Goal: Information Seeking & Learning: Learn about a topic

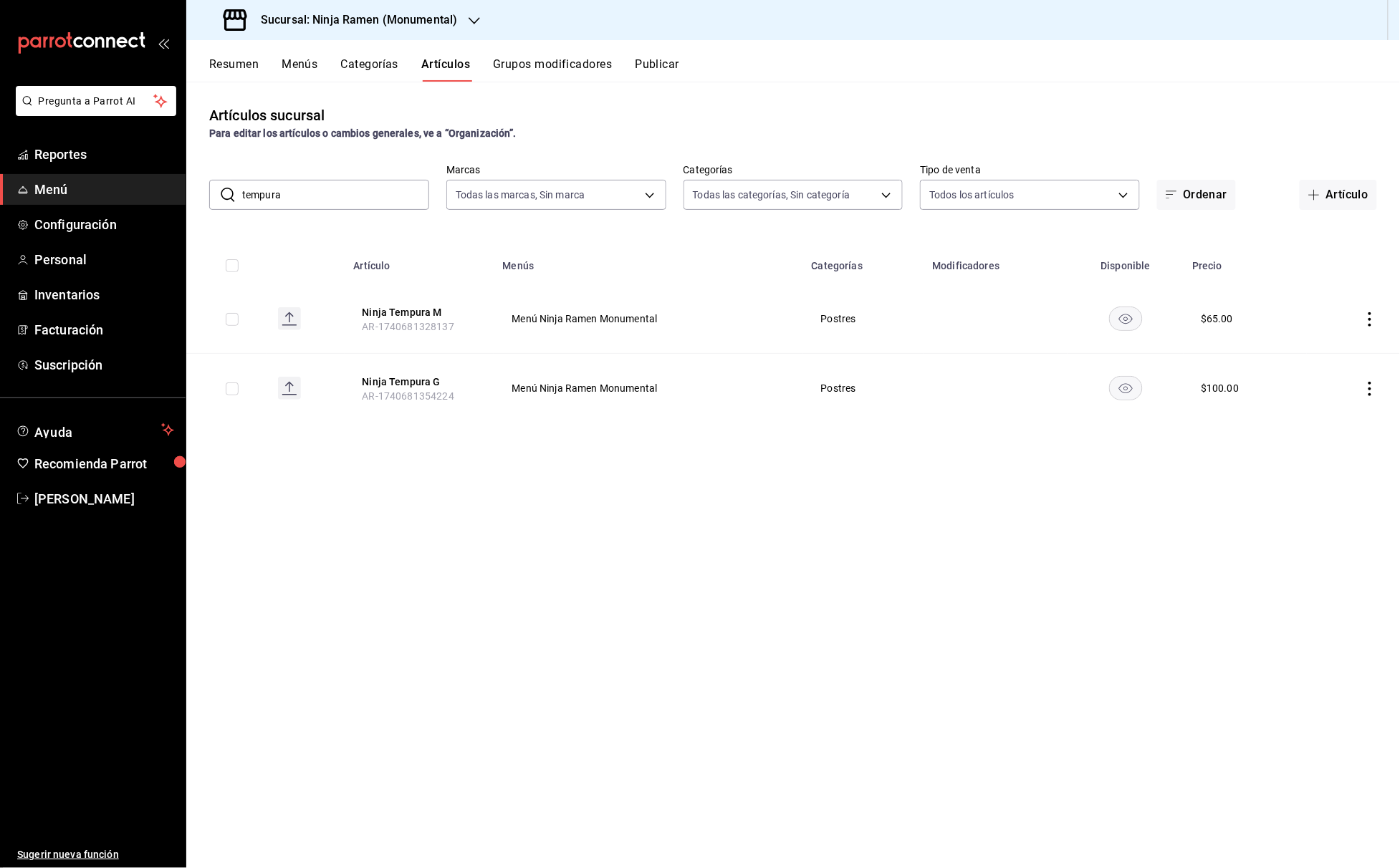
click at [292, 187] on input "tempura" at bounding box center [335, 194] width 187 height 28
drag, startPoint x: 353, startPoint y: 194, endPoint x: 232, endPoint y: 194, distance: 121.0
click at [232, 194] on div "​ tempura ​" at bounding box center [318, 194] width 220 height 30
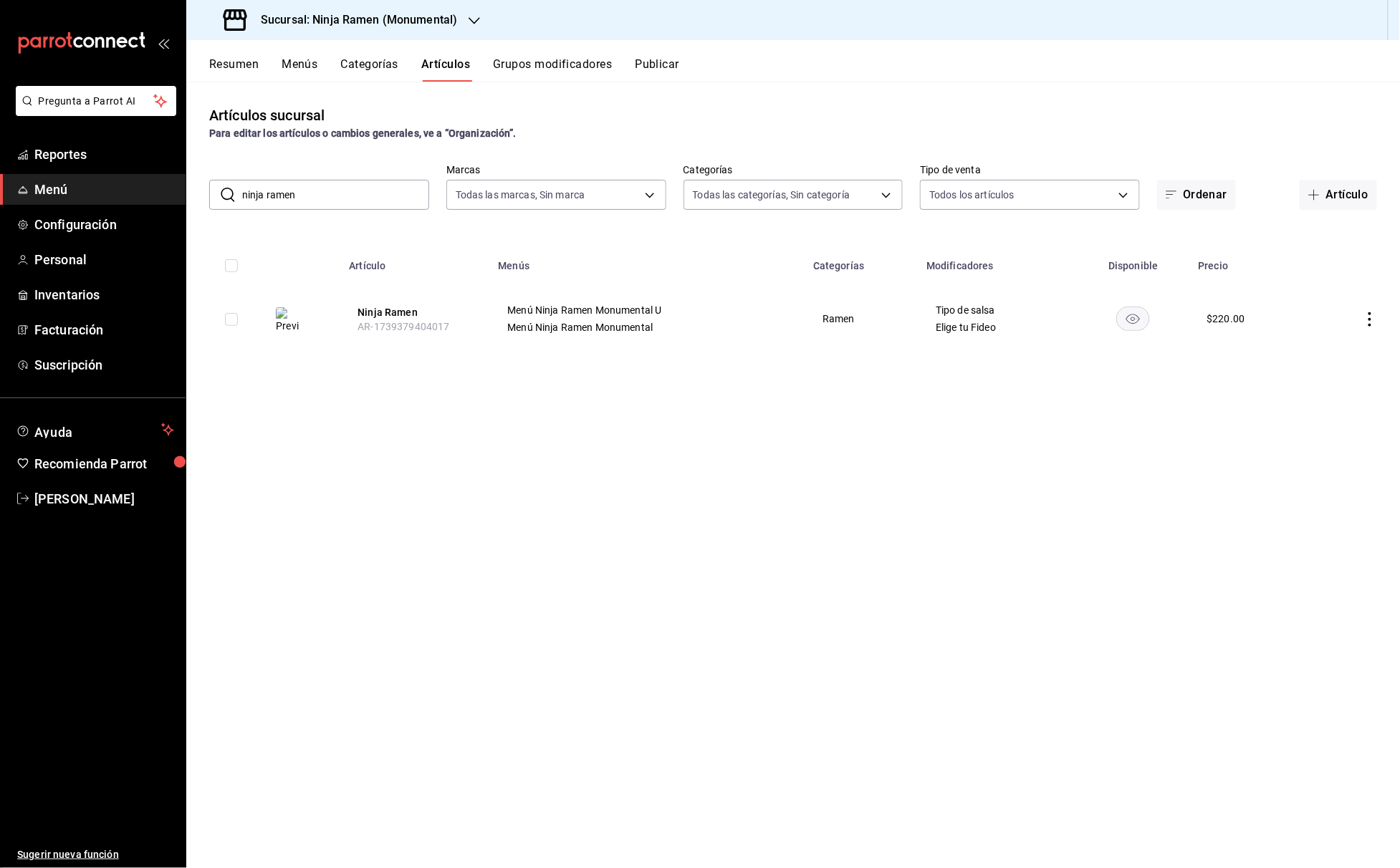
drag, startPoint x: 345, startPoint y: 196, endPoint x: 241, endPoint y: 193, distance: 104.0
click at [243, 193] on input "ninja ramen" at bounding box center [335, 194] width 187 height 28
drag, startPoint x: 196, startPoint y: 187, endPoint x: 169, endPoint y: 187, distance: 27.0
click at [168, 187] on div "Pregunta a Parrot AI Reportes Menú Configuración Personal Inventarios Facturaci…" at bounding box center [700, 434] width 1400 height 868
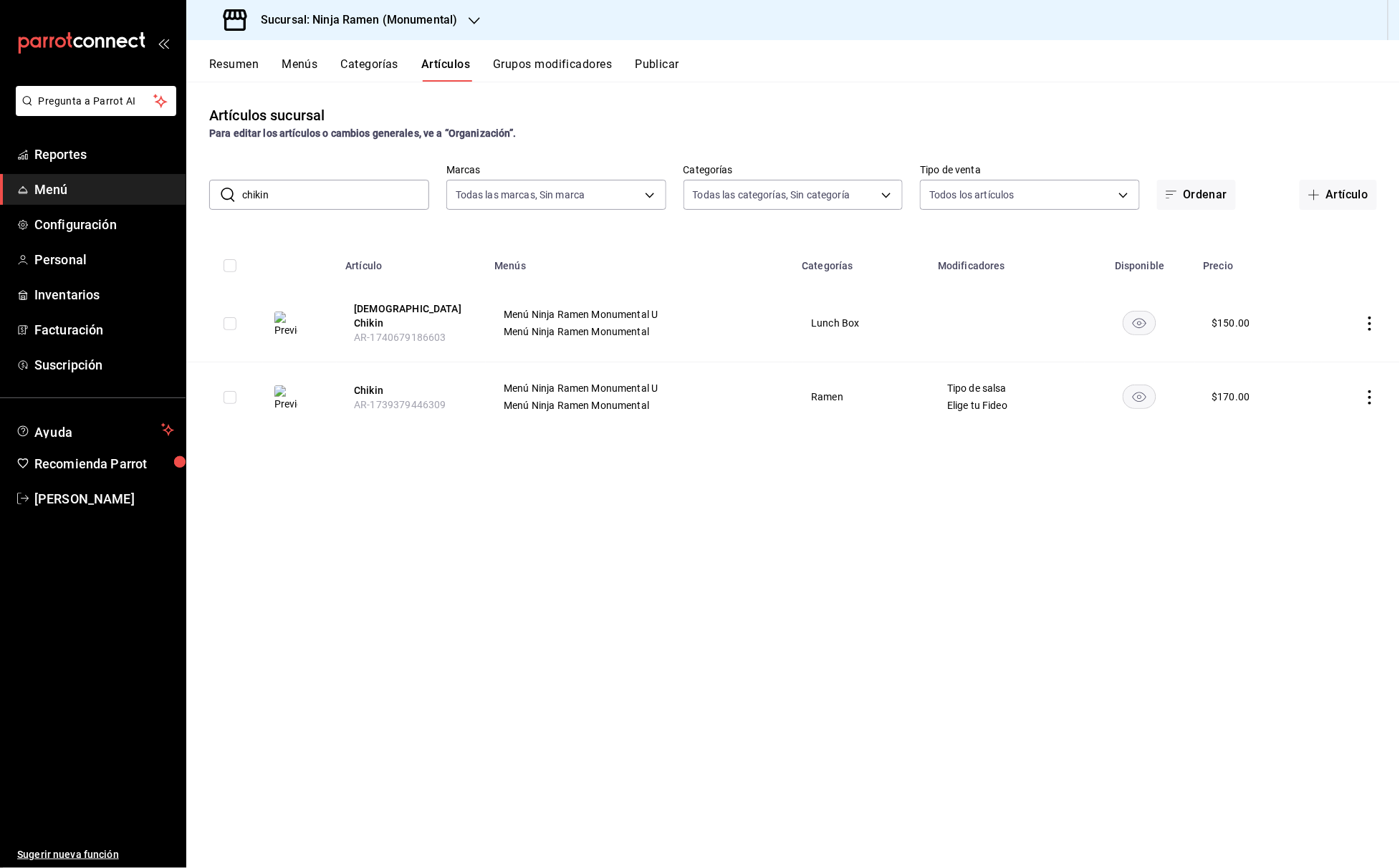
drag, startPoint x: 285, startPoint y: 190, endPoint x: 230, endPoint y: 192, distance: 55.0
click at [230, 192] on div "​ chikin ​" at bounding box center [318, 194] width 220 height 30
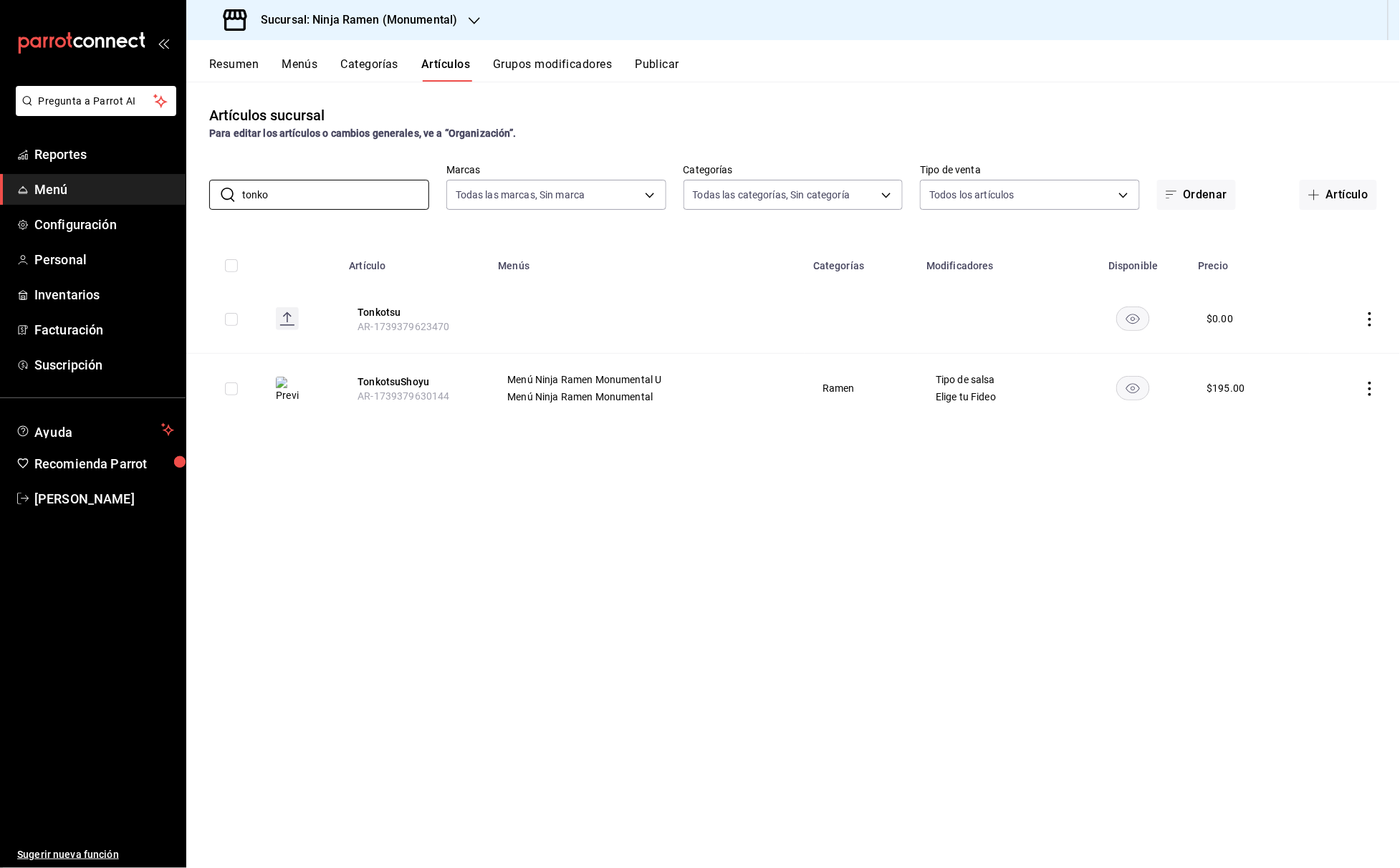
drag, startPoint x: 292, startPoint y: 189, endPoint x: 208, endPoint y: 198, distance: 84.5
click at [209, 198] on div "​ tonko ​" at bounding box center [318, 194] width 220 height 30
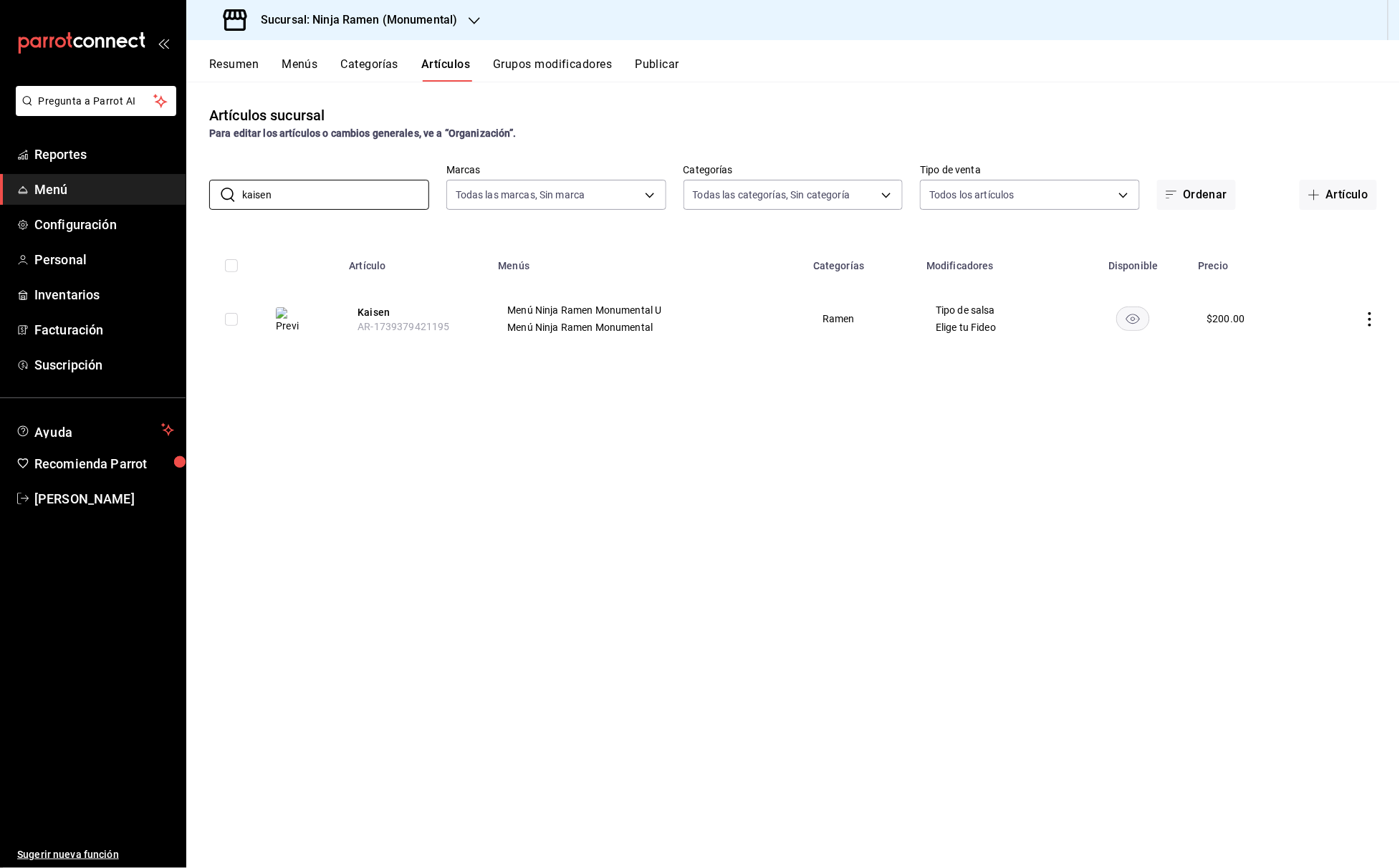
drag, startPoint x: 356, startPoint y: 198, endPoint x: 176, endPoint y: 199, distance: 180.0
click at [178, 199] on div "Pregunta a Parrot AI Reportes Menú Configuración Personal Inventarios Facturaci…" at bounding box center [700, 434] width 1400 height 868
drag, startPoint x: 285, startPoint y: 187, endPoint x: 239, endPoint y: 187, distance: 46.0
click at [239, 187] on div "​ kaisen ​" at bounding box center [318, 194] width 220 height 30
drag, startPoint x: 254, startPoint y: 204, endPoint x: 146, endPoint y: 207, distance: 108.0
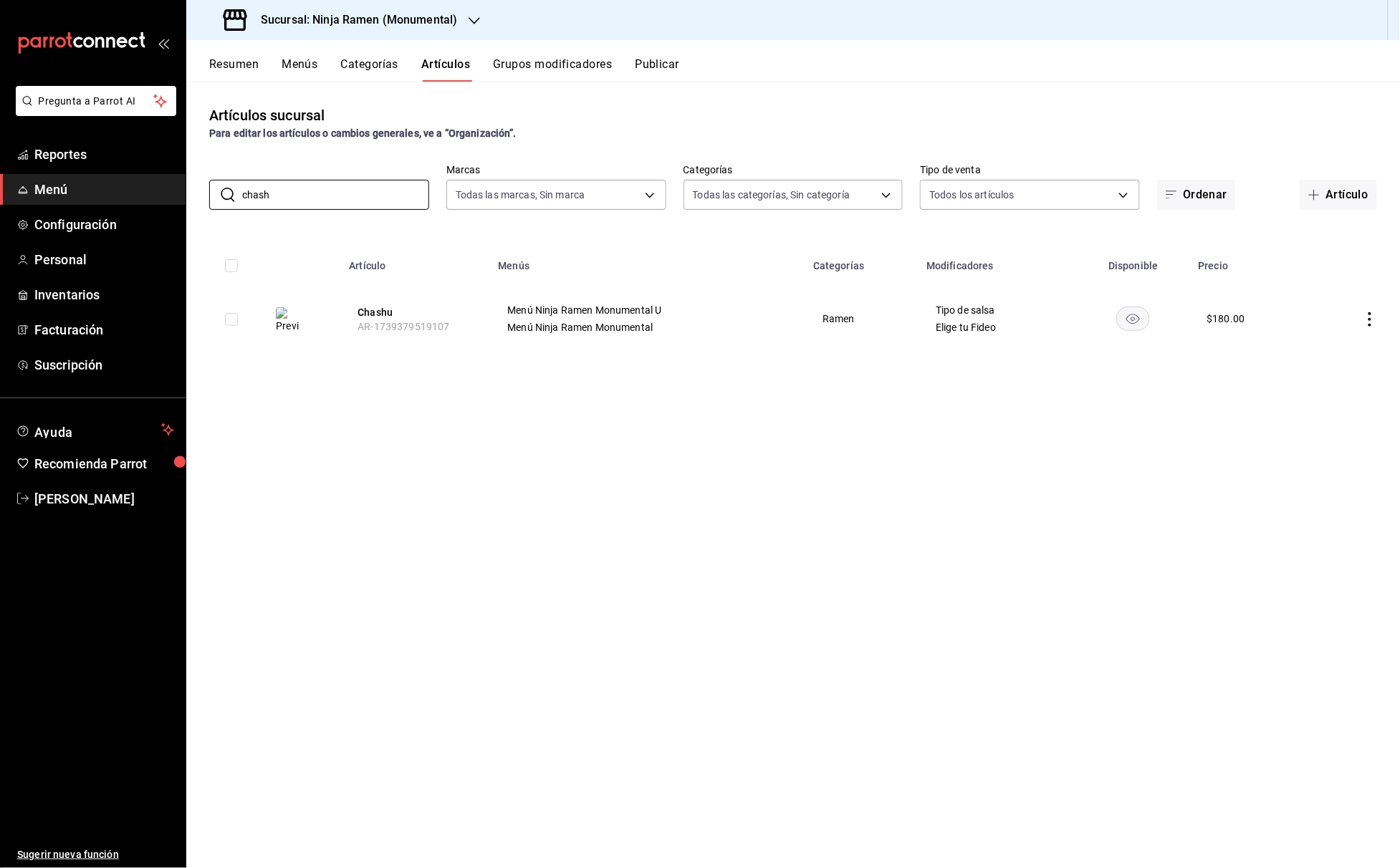
click at [149, 208] on div "Pregunta a Parrot AI Reportes Menú Configuración Personal Inventarios Facturaci…" at bounding box center [700, 434] width 1400 height 868
click at [241, 185] on div "​ chash ​" at bounding box center [318, 194] width 220 height 30
drag, startPoint x: 299, startPoint y: 192, endPoint x: 229, endPoint y: 190, distance: 70.0
click at [229, 190] on div "​ spicy ​" at bounding box center [318, 194] width 220 height 30
drag, startPoint x: 317, startPoint y: 194, endPoint x: 207, endPoint y: 184, distance: 110.5
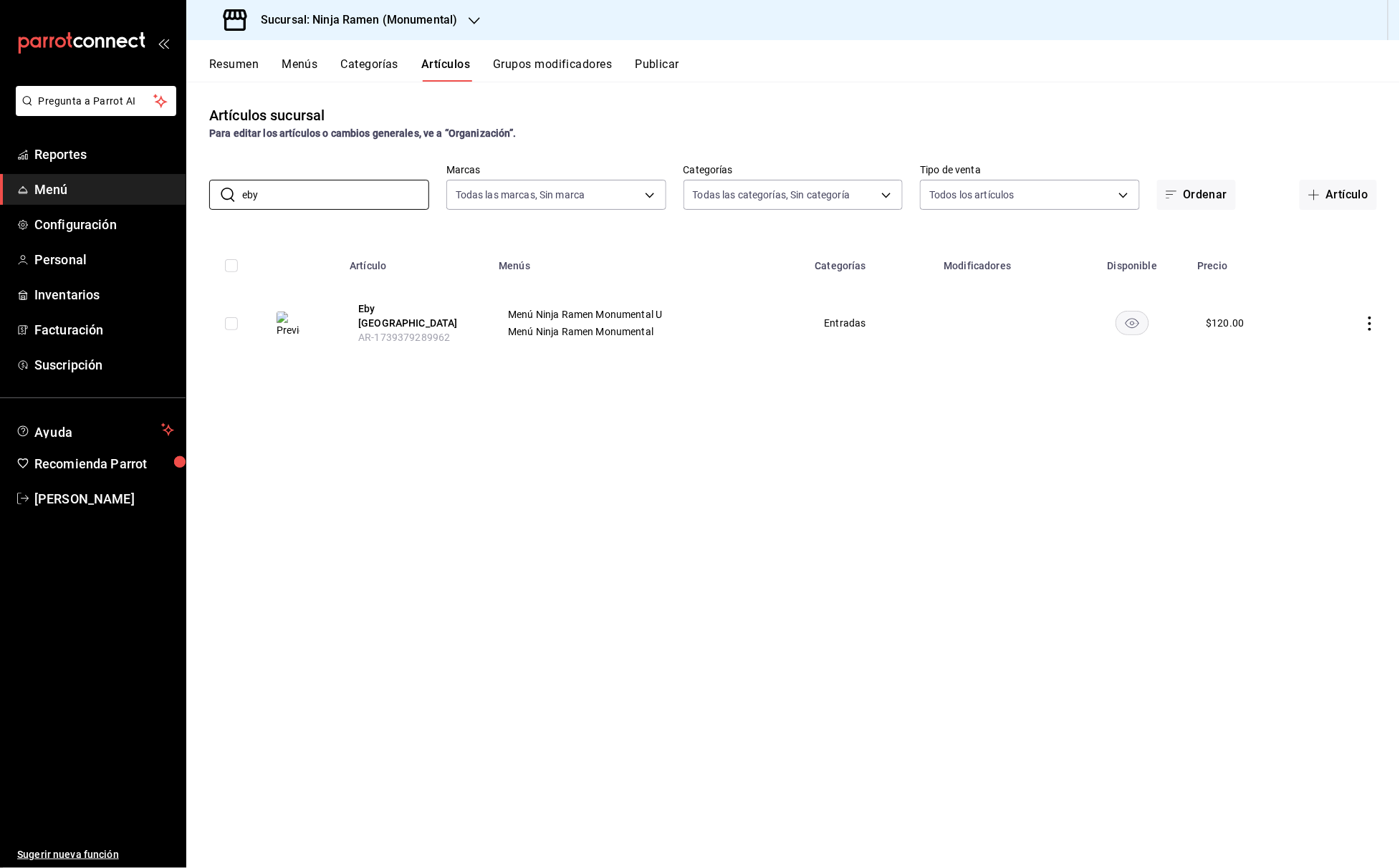
click at [208, 184] on div "​ eby ​ Marcas Todas las marcas, Sin marca 941a7ee8-c1b6-44d2-a910-c29d9c83c70c…" at bounding box center [793, 187] width 1213 height 46
drag, startPoint x: 333, startPoint y: 190, endPoint x: 210, endPoint y: 180, distance: 123.4
click at [208, 180] on div "​ [PERSON_NAME] ​ Marcas Todas las marcas, Sin marca 941a7ee8-c1b6-44d2-a910-c2…" at bounding box center [793, 187] width 1213 height 46
drag, startPoint x: 310, startPoint y: 187, endPoint x: 203, endPoint y: 194, distance: 107.2
click at [203, 194] on div "​ gy ​ Marcas Todas las marcas, Sin marca 941a7ee8-c1b6-44d2-a910-c29d9c83c70c …" at bounding box center [793, 187] width 1213 height 46
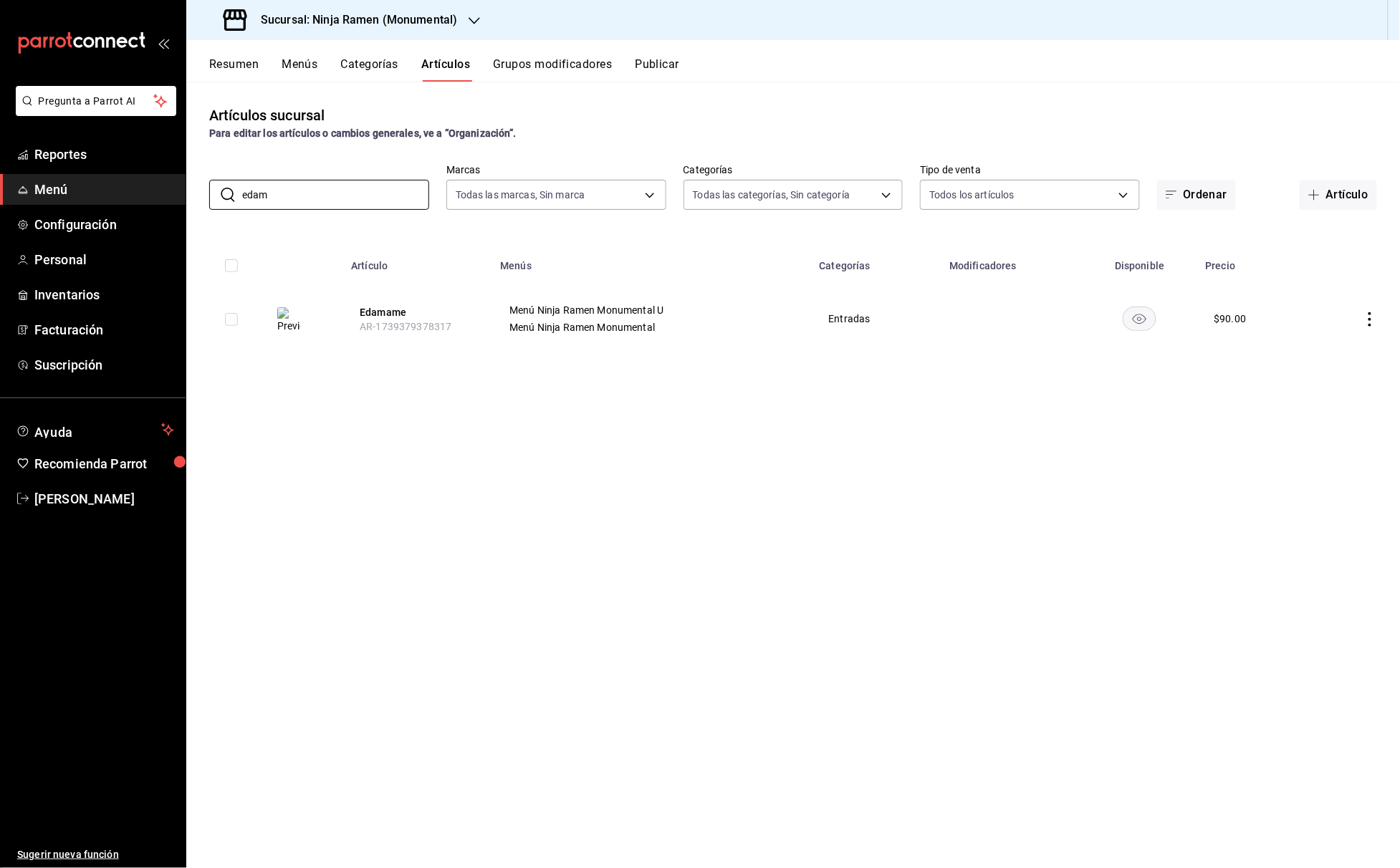
drag, startPoint x: 298, startPoint y: 184, endPoint x: 198, endPoint y: 180, distance: 100.1
click at [196, 180] on div "​ edam ​ Marcas Todas las marcas, Sin marca 941a7ee8-c1b6-44d2-a910-c29d9c83c70…" at bounding box center [793, 187] width 1213 height 46
drag, startPoint x: 305, startPoint y: 187, endPoint x: 235, endPoint y: 187, distance: 70.0
click at [233, 187] on div "​ edam ​" at bounding box center [318, 194] width 220 height 30
drag, startPoint x: 319, startPoint y: 194, endPoint x: 204, endPoint y: 192, distance: 115.0
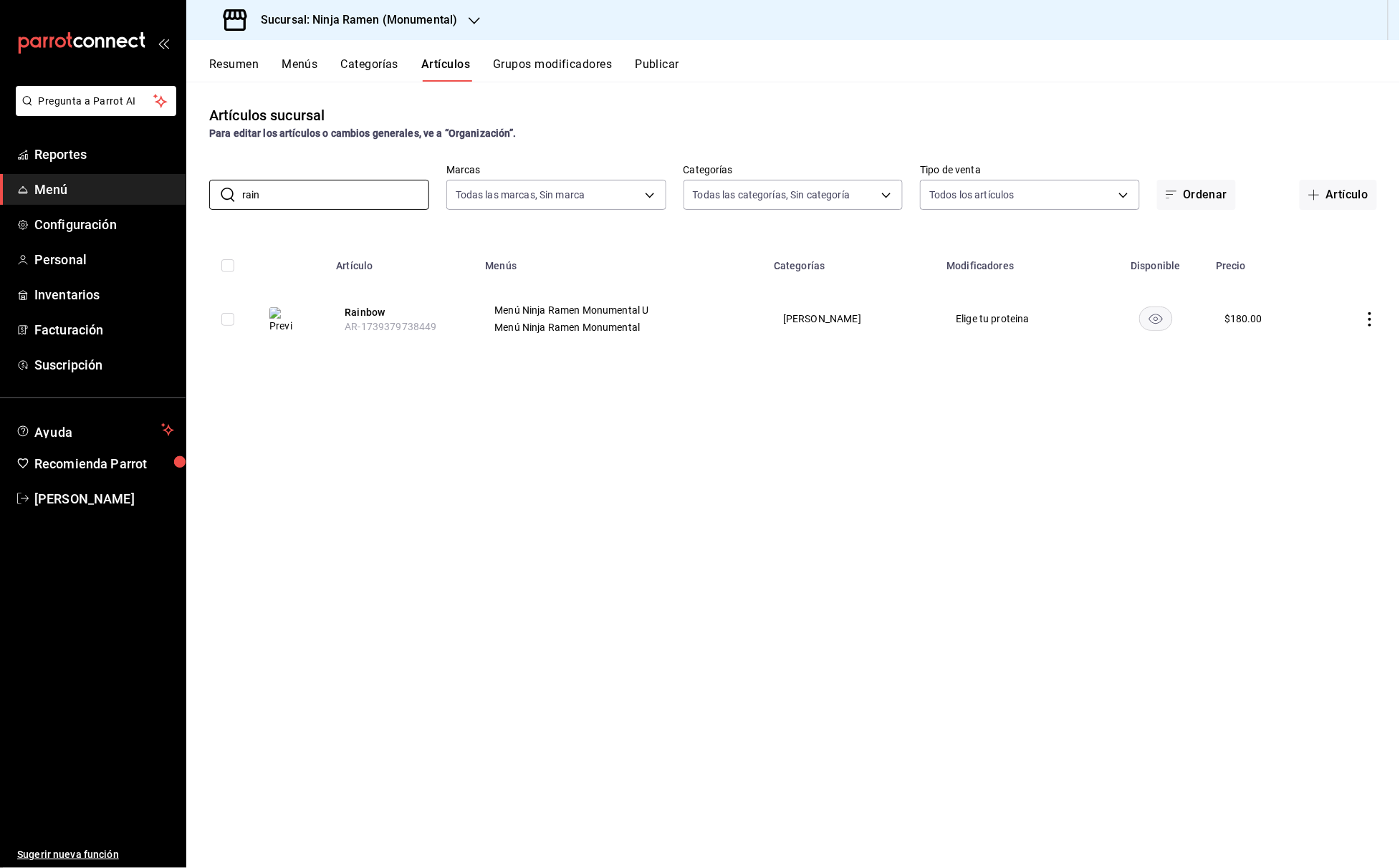
click at [204, 192] on div "​ rain ​ Marcas Todas las marcas, Sin marca 941a7ee8-c1b6-44d2-a910-c29d9c83c70…" at bounding box center [793, 187] width 1213 height 46
click at [164, 198] on div "Pregunta a Parrot AI Reportes Menú Configuración Personal Inventarios Facturaci…" at bounding box center [700, 434] width 1400 height 868
drag, startPoint x: 317, startPoint y: 196, endPoint x: 153, endPoint y: 202, distance: 164.1
click at [153, 202] on div "Pregunta a Parrot AI Reportes Menú Configuración Personal Inventarios Facturaci…" at bounding box center [700, 434] width 1400 height 868
drag, startPoint x: 258, startPoint y: 192, endPoint x: 202, endPoint y: 193, distance: 56.0
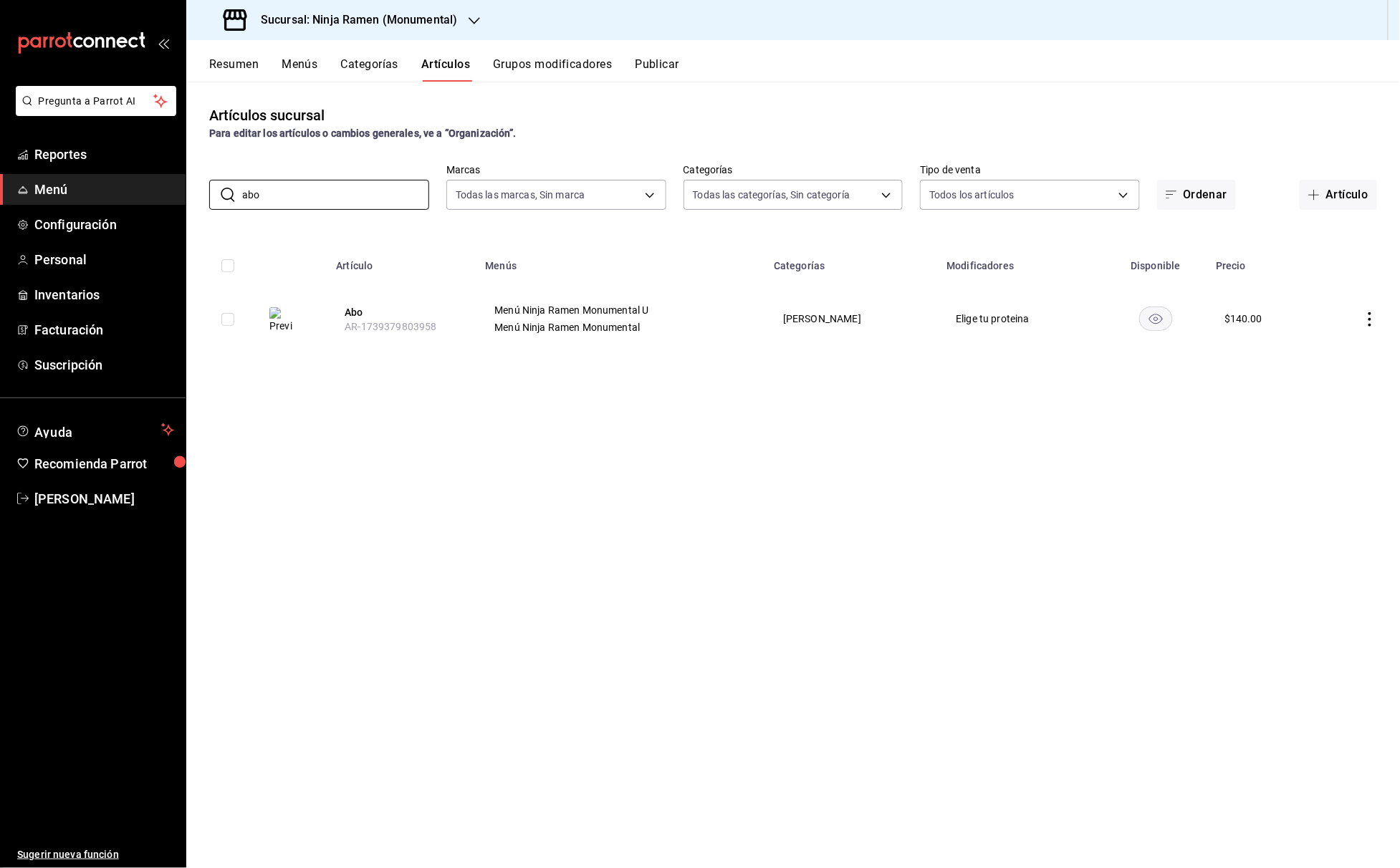
click at [172, 194] on div "Pregunta a Parrot AI Reportes Menú Configuración Personal Inventarios Facturaci…" at bounding box center [700, 434] width 1400 height 868
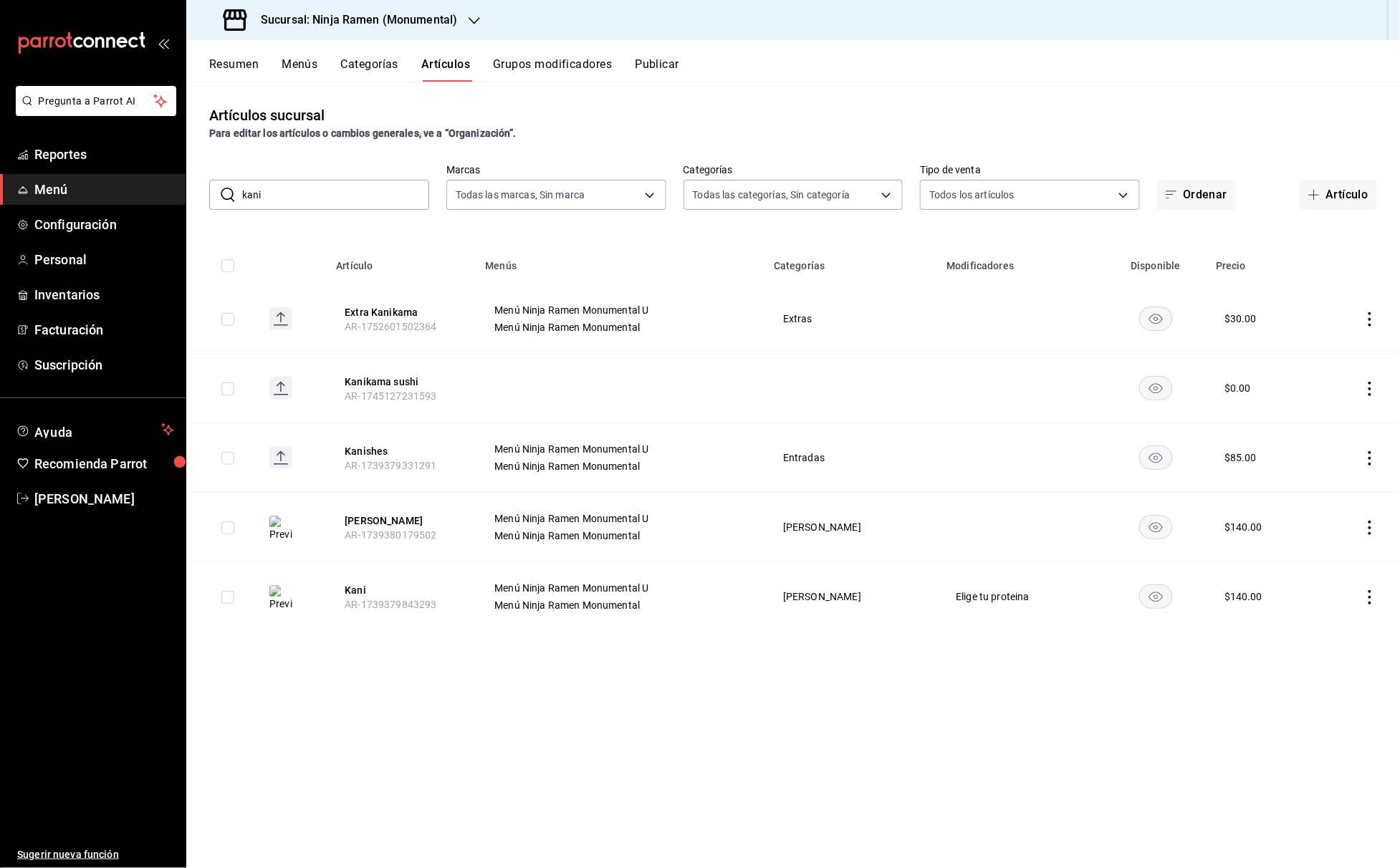
drag, startPoint x: 295, startPoint y: 196, endPoint x: 231, endPoint y: 194, distance: 64.0
click at [231, 195] on div "​ kani ​" at bounding box center [318, 194] width 220 height 30
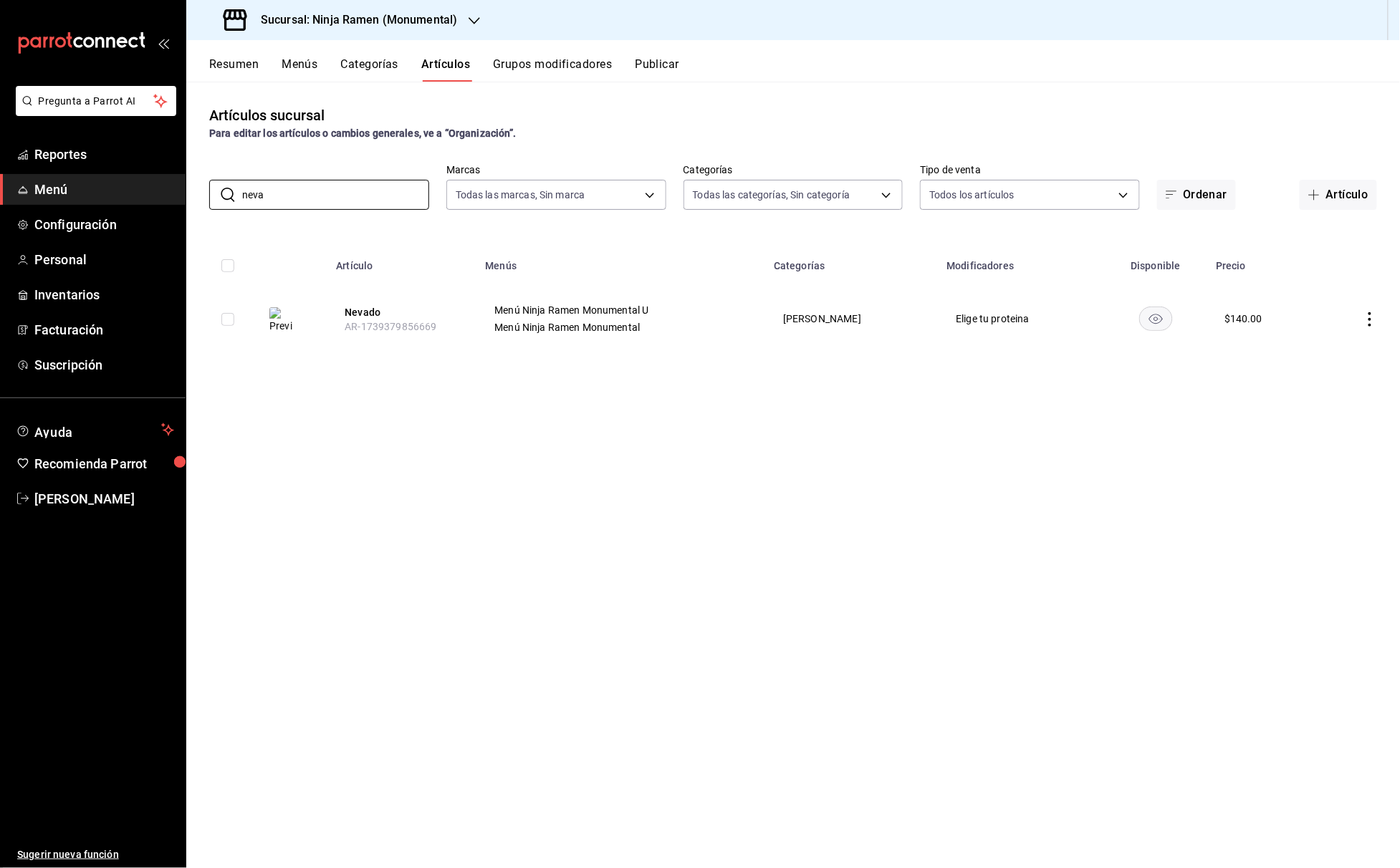
drag, startPoint x: 304, startPoint y: 195, endPoint x: 198, endPoint y: 195, distance: 106.0
click at [198, 195] on div "​ neva ​ Marcas Todas las marcas, Sin marca 941a7ee8-c1b6-44d2-a910-c29d9c83c70…" at bounding box center [793, 187] width 1213 height 46
drag, startPoint x: 271, startPoint y: 194, endPoint x: 182, endPoint y: 194, distance: 89.0
click at [181, 195] on div "Pregunta a Parrot AI Reportes Menú Configuración Personal Inventarios Facturaci…" at bounding box center [700, 434] width 1400 height 868
drag, startPoint x: 270, startPoint y: 195, endPoint x: 185, endPoint y: 184, distance: 85.7
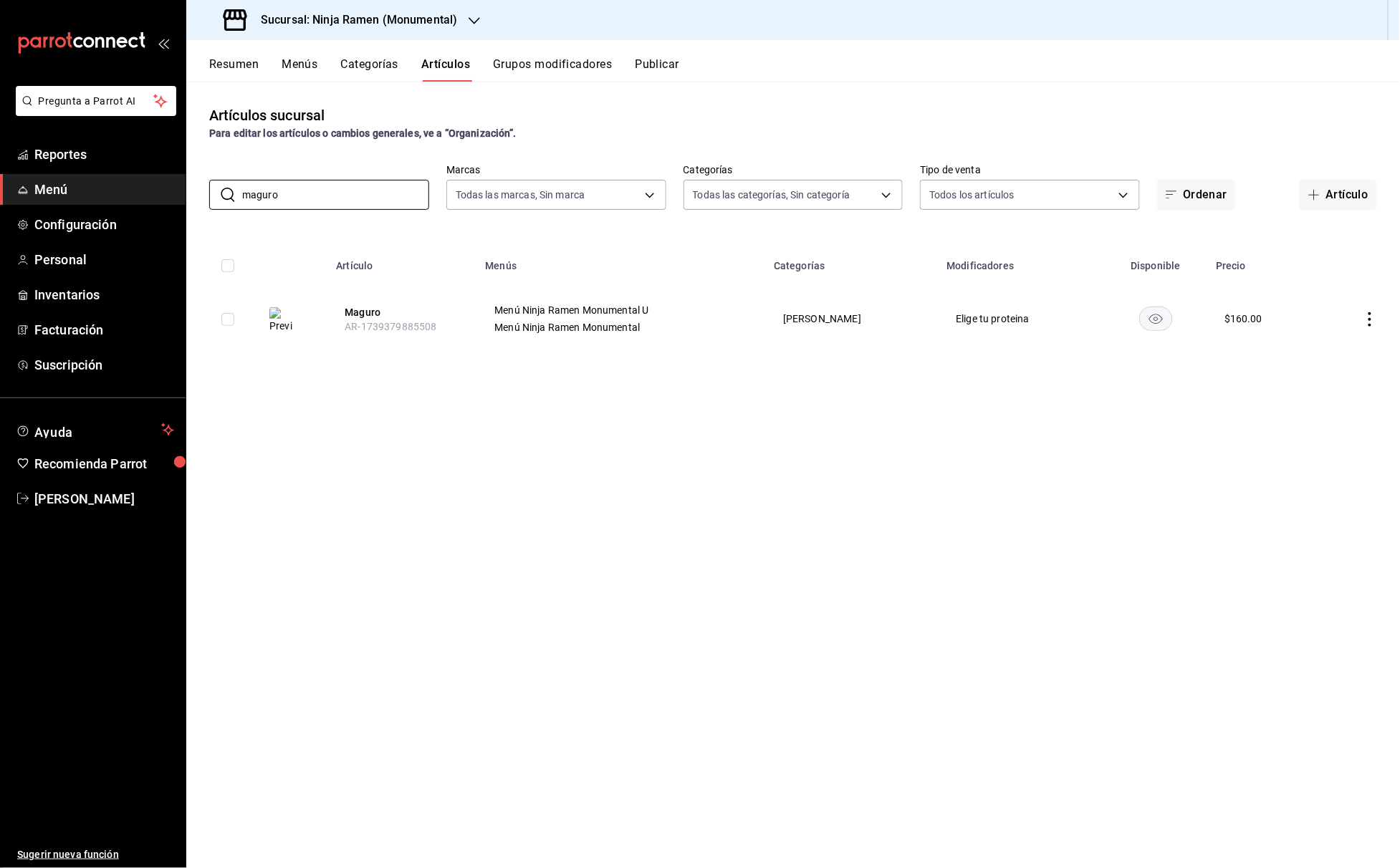
click at [185, 185] on div "Pregunta a Parrot AI Reportes Menú Configuración Personal Inventarios Facturaci…" at bounding box center [700, 434] width 1400 height 868
drag, startPoint x: 390, startPoint y: 193, endPoint x: 175, endPoint y: 150, distance: 219.3
click at [185, 156] on div "Pregunta a Parrot AI Reportes Menú Configuración Personal Inventarios Facturaci…" at bounding box center [700, 434] width 1400 height 868
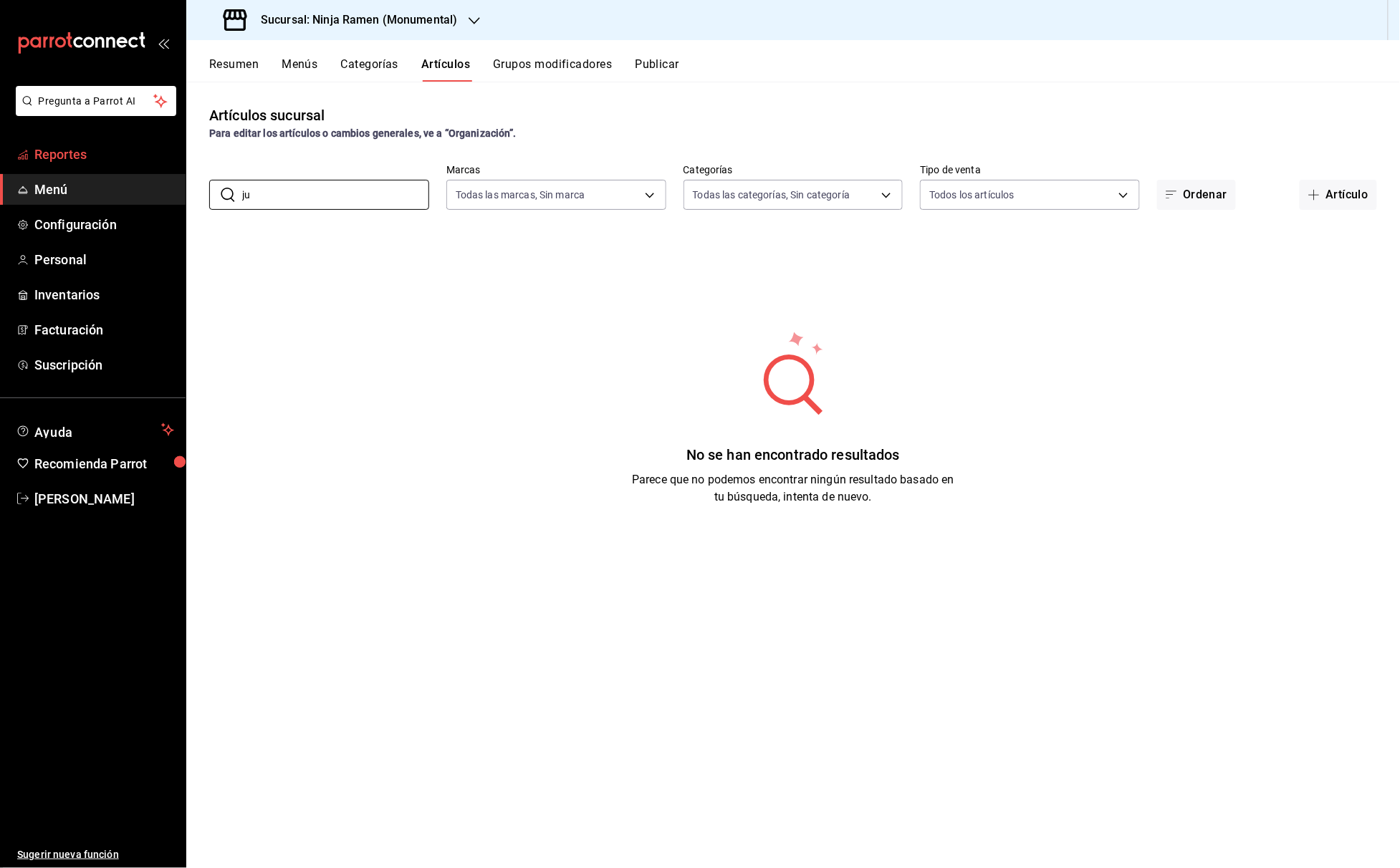
type input "j"
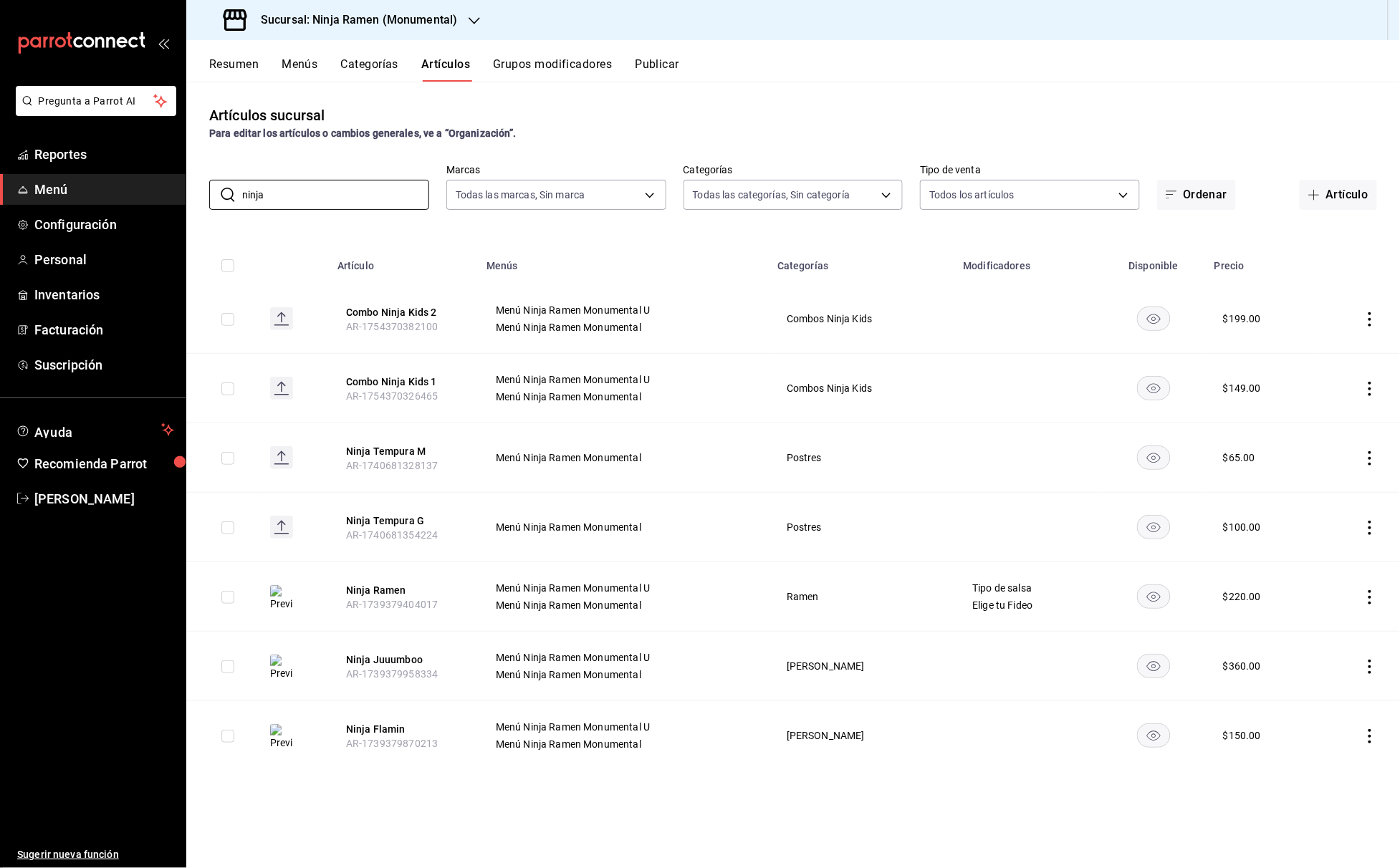
drag, startPoint x: 295, startPoint y: 202, endPoint x: 157, endPoint y: 194, distance: 138.2
click at [157, 194] on div "Pregunta a Parrot AI Reportes Menú Configuración Personal Inventarios Facturaci…" at bounding box center [700, 434] width 1400 height 868
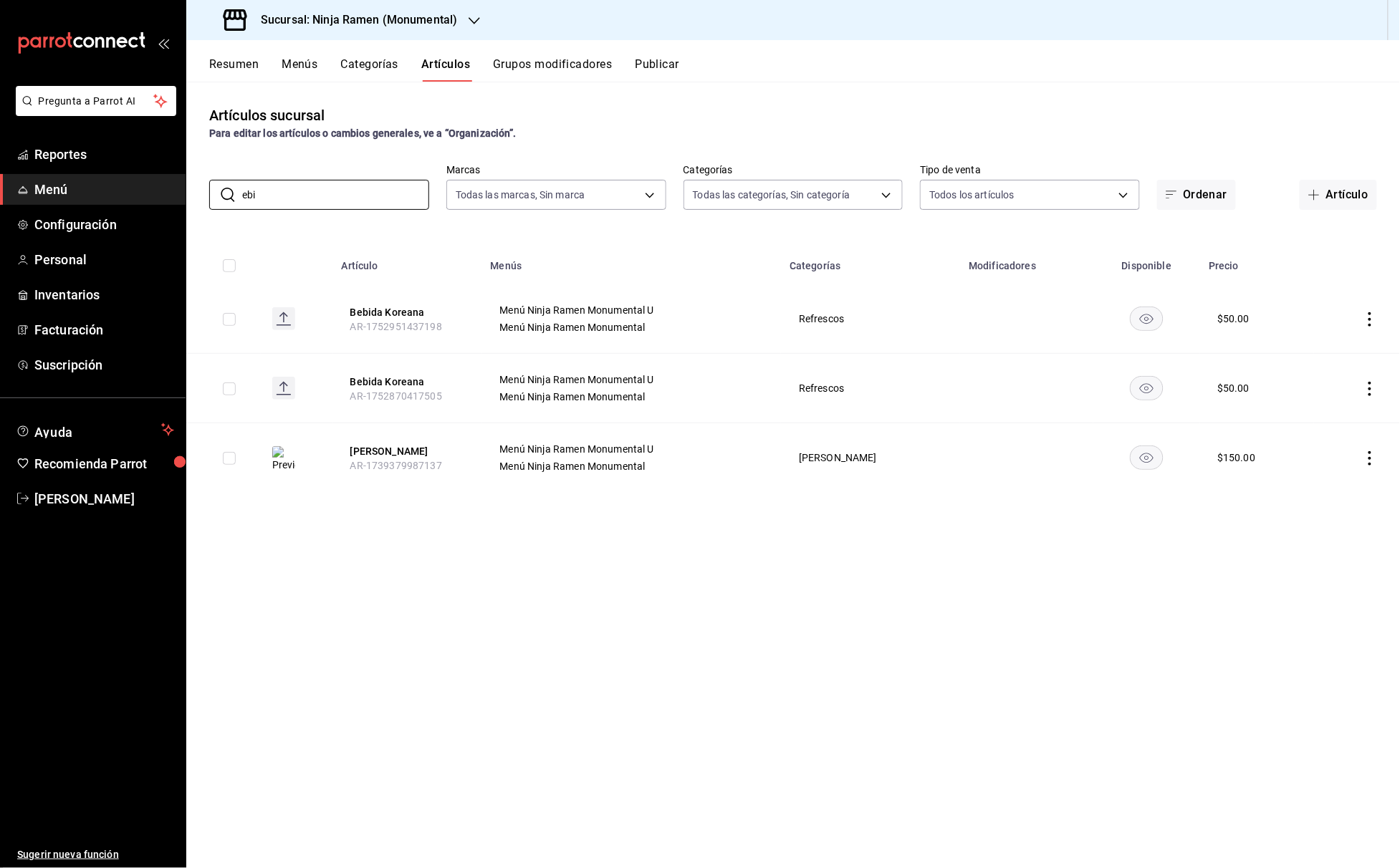
drag, startPoint x: 240, startPoint y: 198, endPoint x: 185, endPoint y: 198, distance: 55.0
click at [187, 198] on div "​ ebi ​ Marcas Todas las marcas, Sin marca 941a7ee8-c1b6-44d2-a910-c29d9c83c70c…" at bounding box center [793, 187] width 1213 height 46
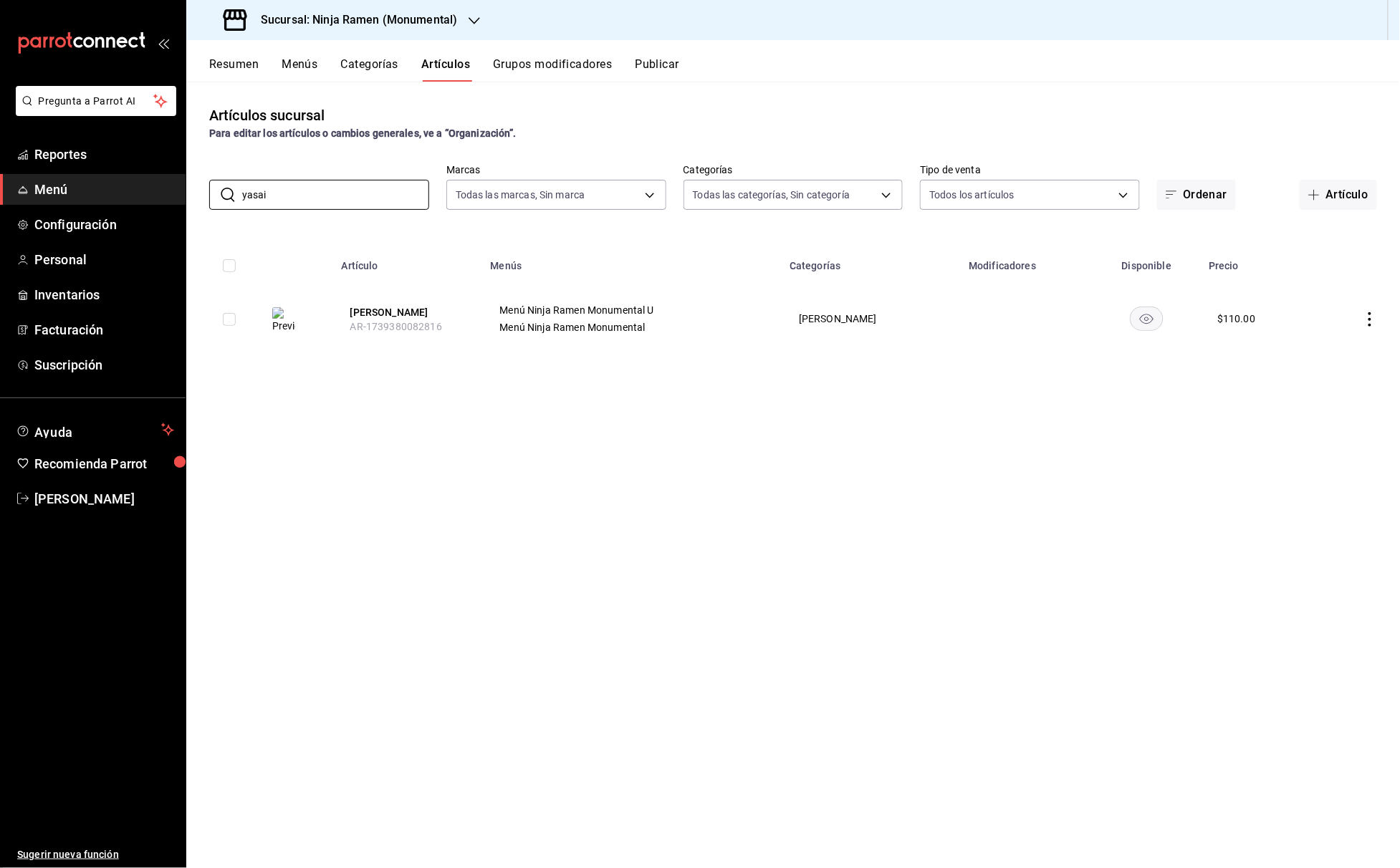
drag, startPoint x: 292, startPoint y: 190, endPoint x: 178, endPoint y: 193, distance: 114.0
click at [180, 193] on div "Pregunta a Parrot AI Reportes Menú Configuración Personal Inventarios Facturaci…" at bounding box center [700, 434] width 1400 height 868
drag, startPoint x: 325, startPoint y: 194, endPoint x: 148, endPoint y: 181, distance: 177.5
click at [148, 181] on div "Pregunta a Parrot AI Reportes Menú Configuración Personal Inventarios Facturaci…" at bounding box center [700, 434] width 1400 height 868
drag, startPoint x: 284, startPoint y: 194, endPoint x: 193, endPoint y: 194, distance: 91.0
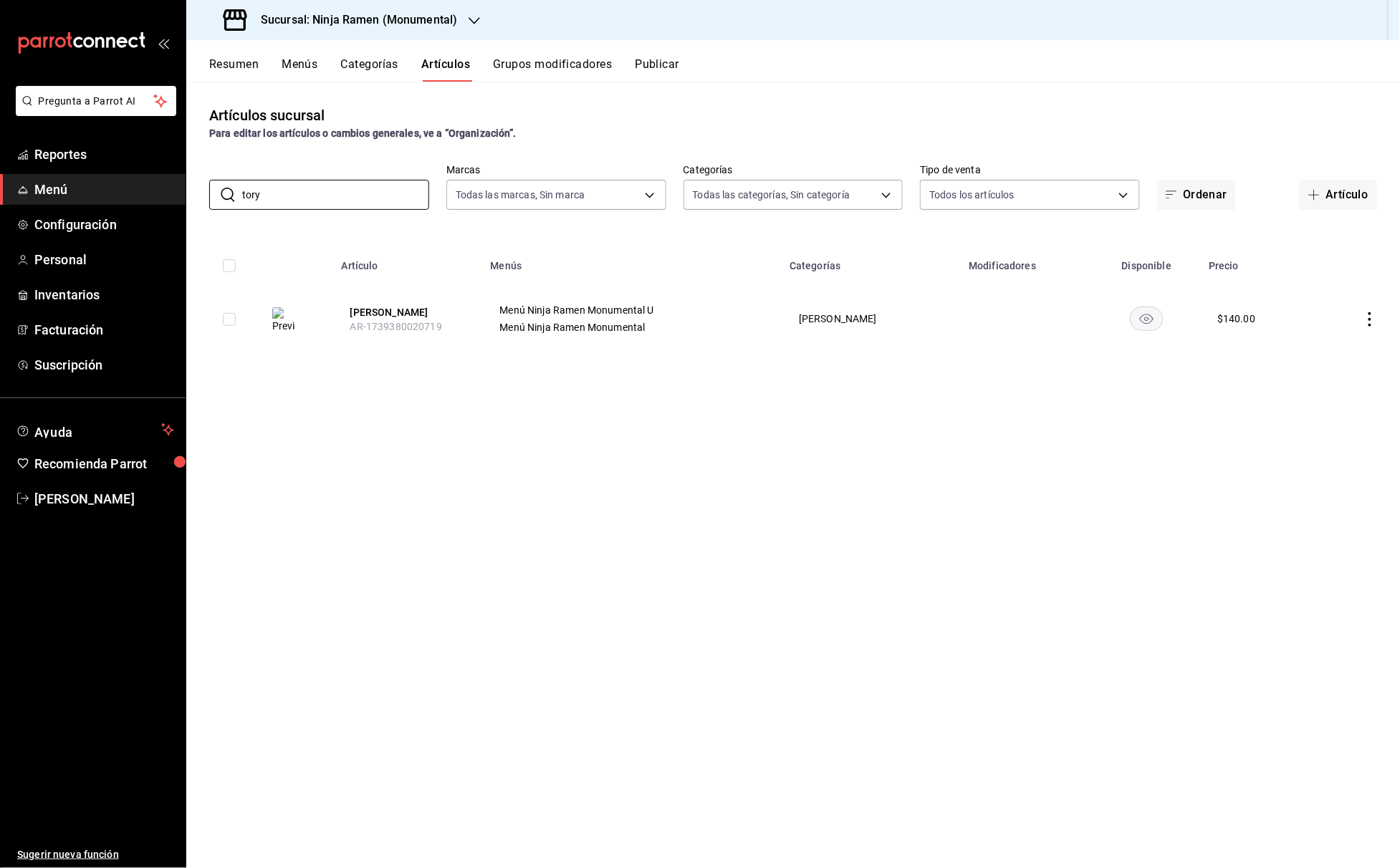
click at [193, 194] on div "​ tory ​ Marcas Todas las marcas, Sin marca 941a7ee8-c1b6-44d2-a910-c29d9c83c70…" at bounding box center [793, 187] width 1213 height 46
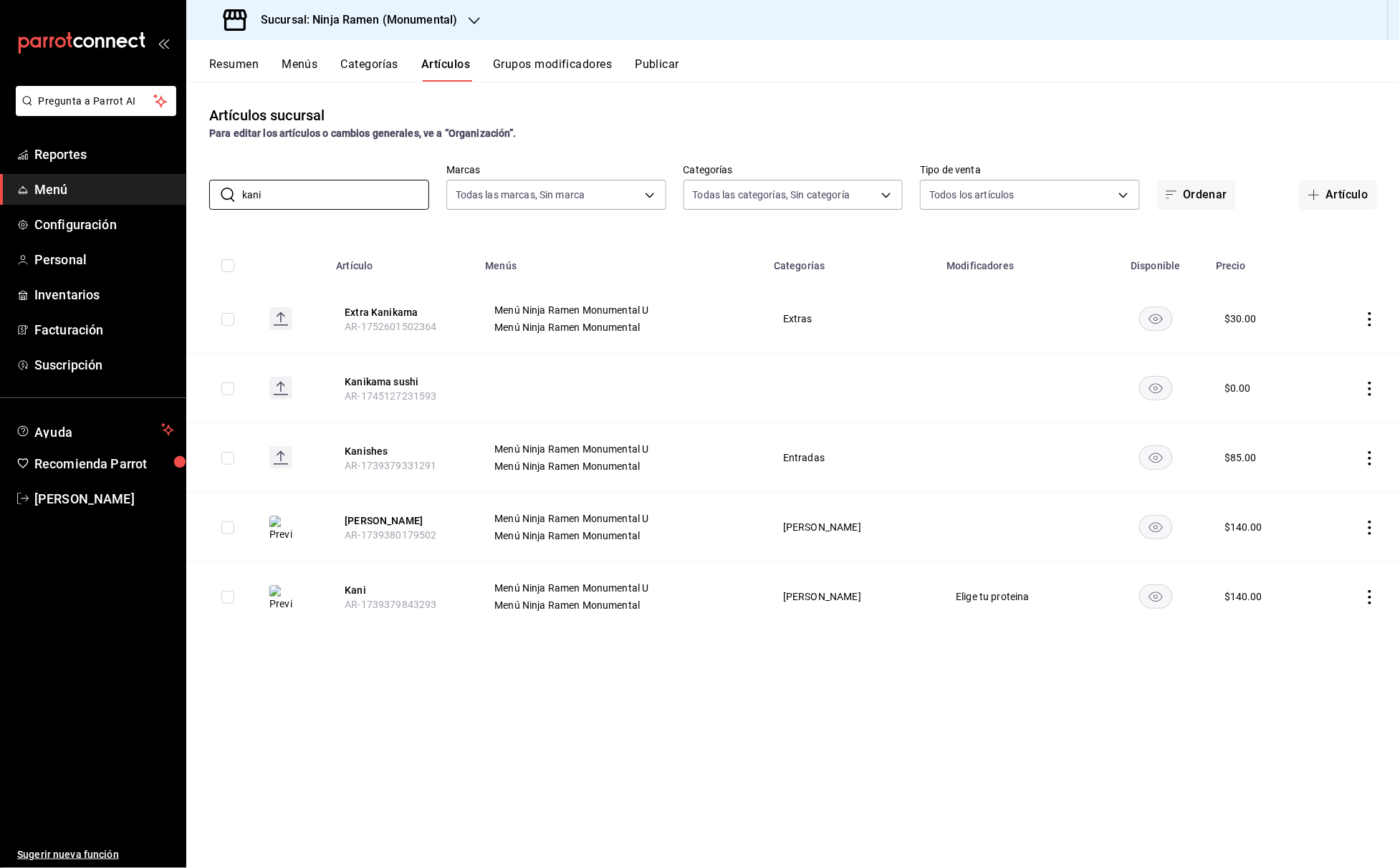
drag, startPoint x: 353, startPoint y: 190, endPoint x: 201, endPoint y: 187, distance: 152.0
click at [201, 187] on div "​ kani ​ Marcas Todas las marcas, Sin marca 941a7ee8-c1b6-44d2-a910-c29d9c83c70…" at bounding box center [793, 187] width 1213 height 46
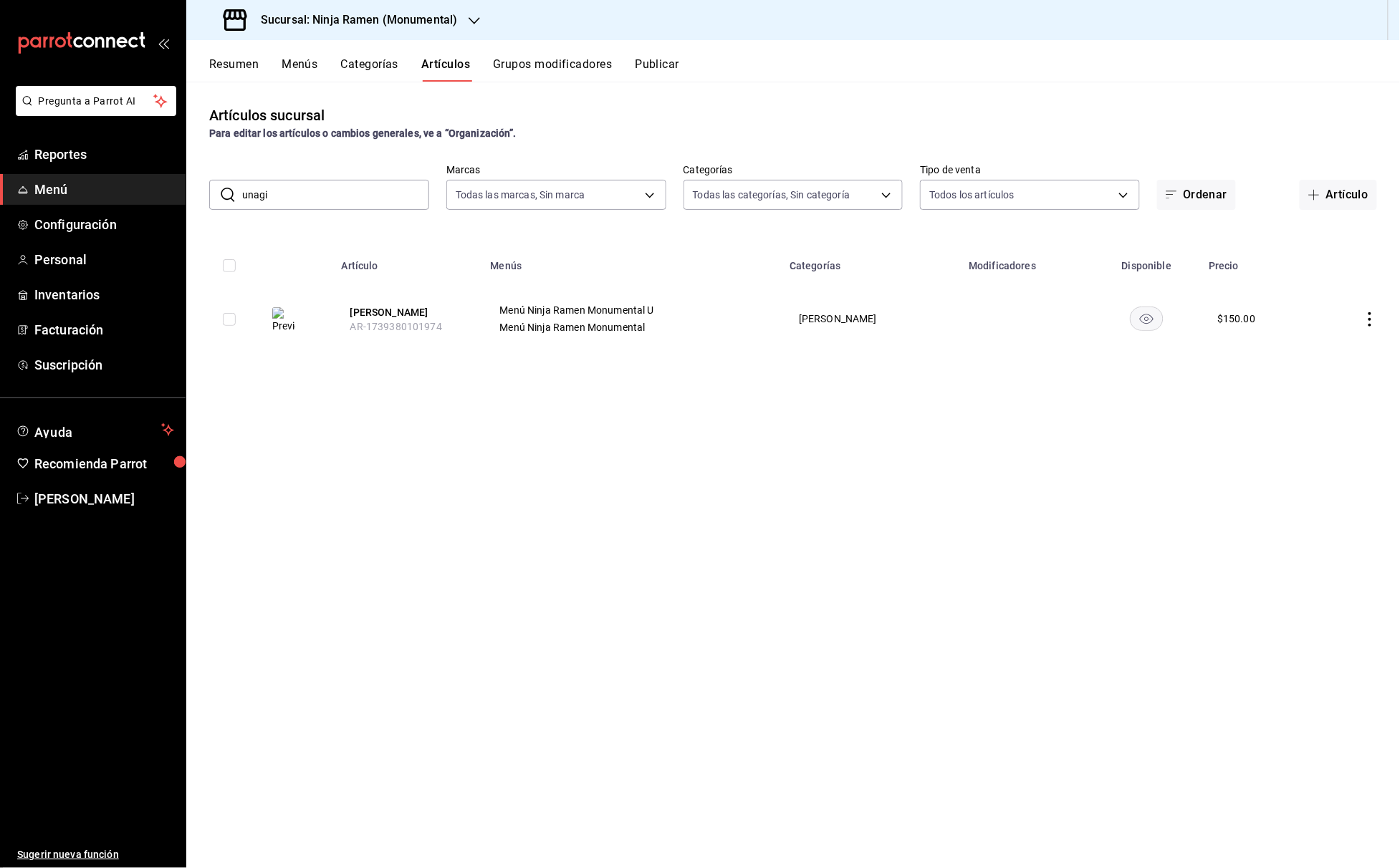
drag, startPoint x: 296, startPoint y: 196, endPoint x: 225, endPoint y: 196, distance: 71.0
click at [225, 196] on div "​ unagi ​" at bounding box center [318, 194] width 220 height 30
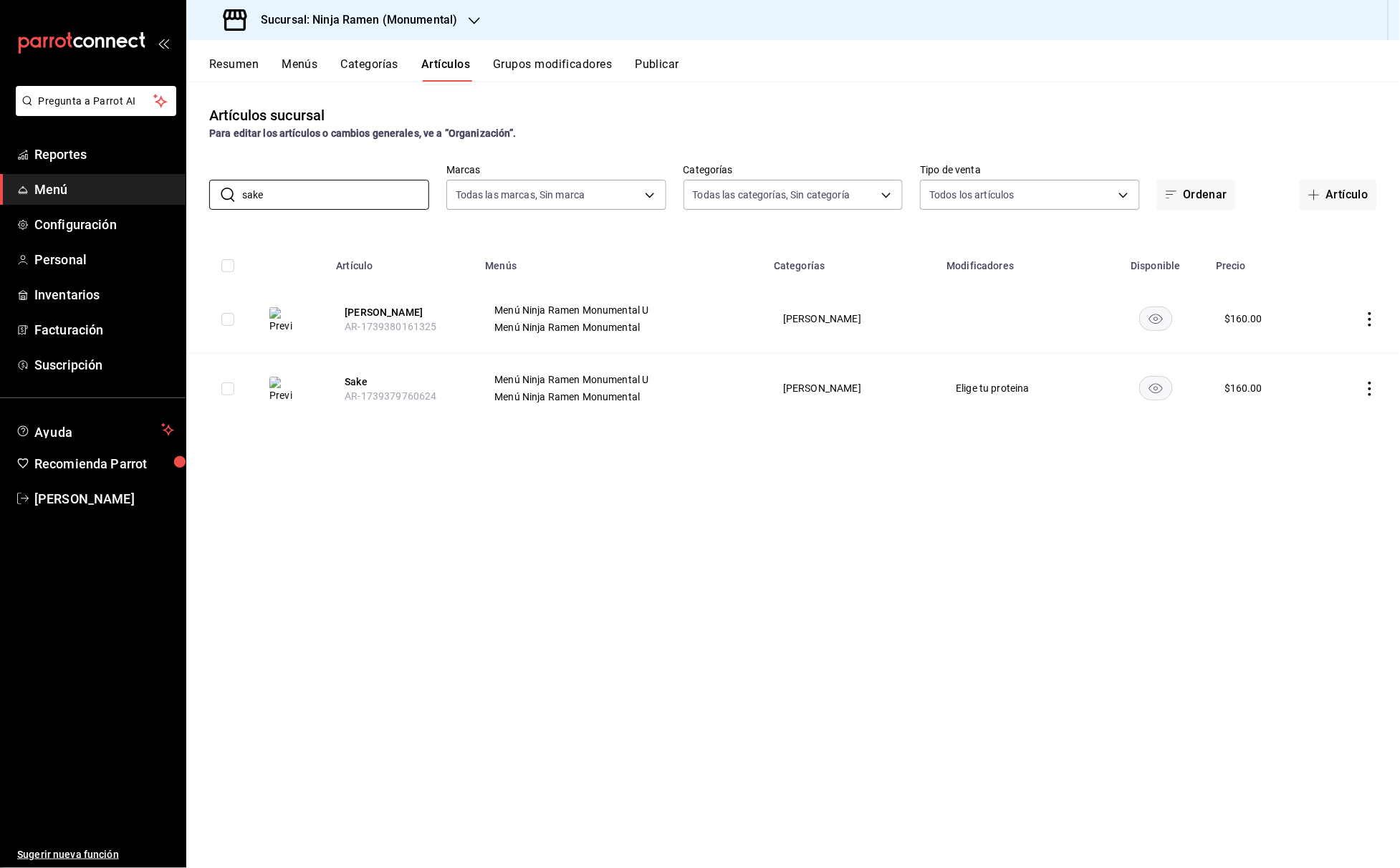
drag, startPoint x: 324, startPoint y: 198, endPoint x: 203, endPoint y: 196, distance: 121.0
click at [203, 198] on div "​ sake ​ Marcas Todas las marcas, Sin marca 941a7ee8-c1b6-44d2-a910-c29d9c83c70…" at bounding box center [793, 187] width 1213 height 46
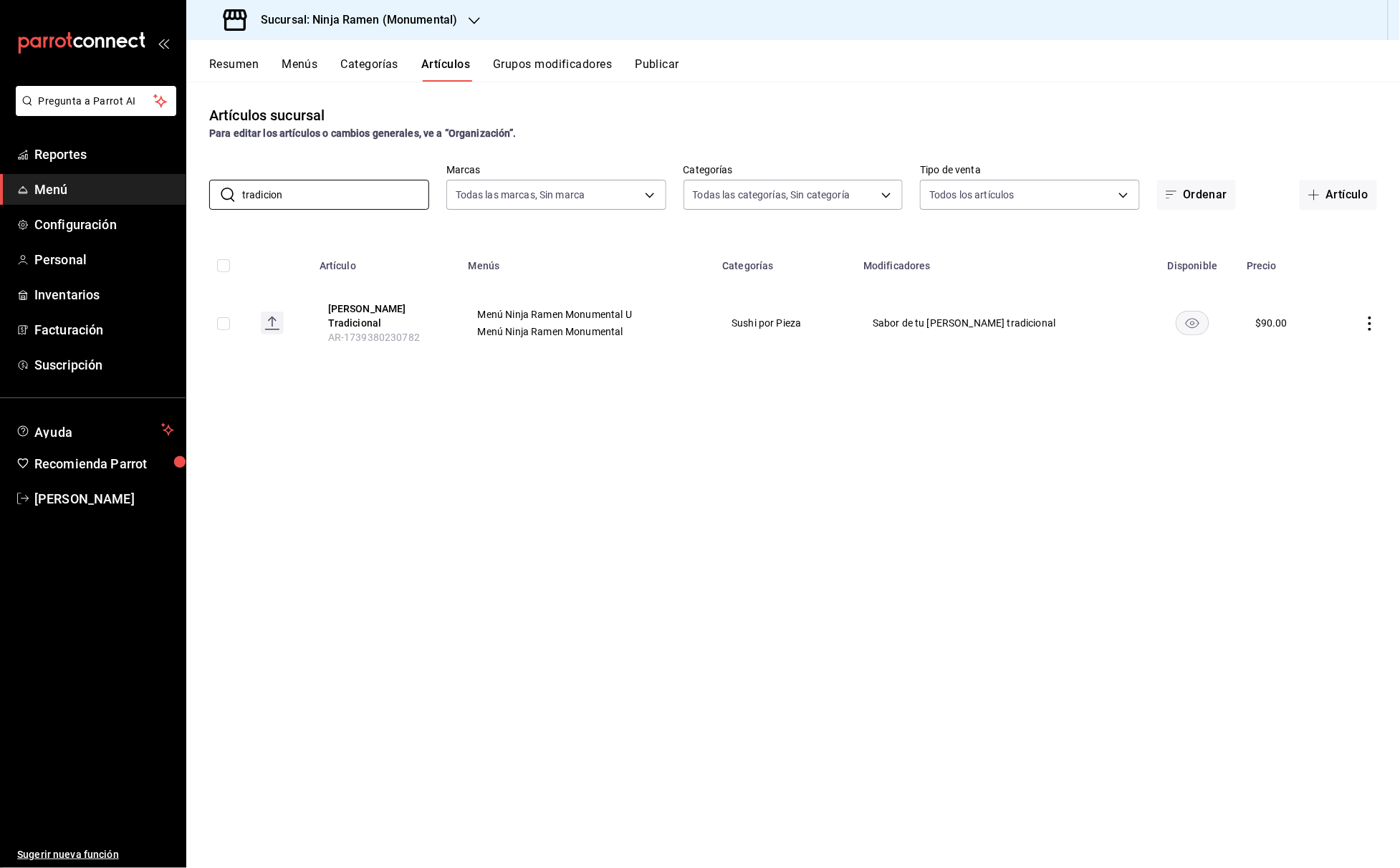
drag, startPoint x: 307, startPoint y: 190, endPoint x: 181, endPoint y: 190, distance: 126.0
click at [181, 190] on div "Pregunta a Parrot AI Reportes Menú Configuración Personal Inventarios Facturaci…" at bounding box center [700, 434] width 1400 height 868
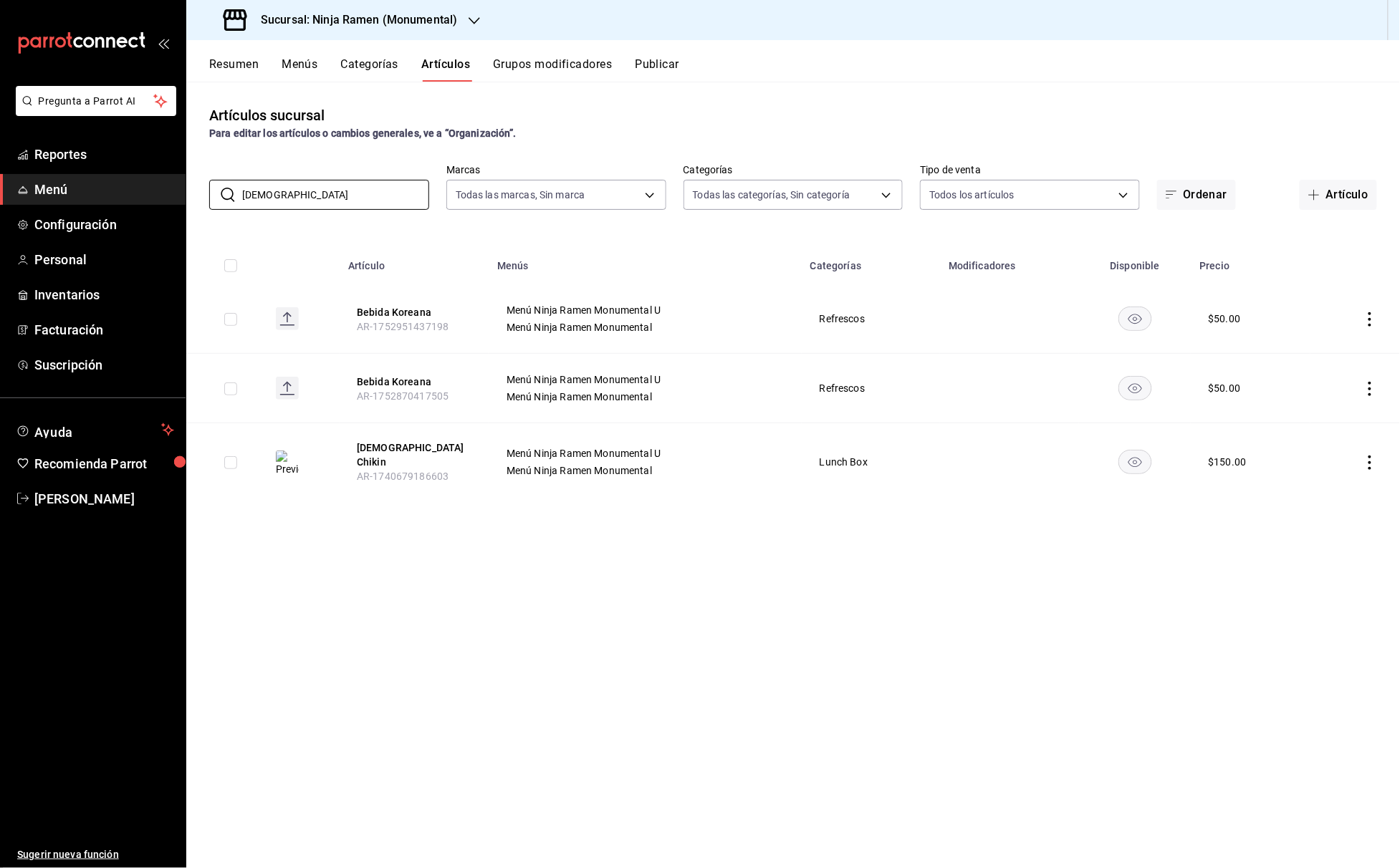
drag, startPoint x: 326, startPoint y: 198, endPoint x: 189, endPoint y: 195, distance: 137.0
click at [189, 195] on div "​ korean ​ Marcas Todas las marcas, Sin marca 941a7ee8-c1b6-44d2-a910-c29d9c83c…" at bounding box center [793, 187] width 1213 height 46
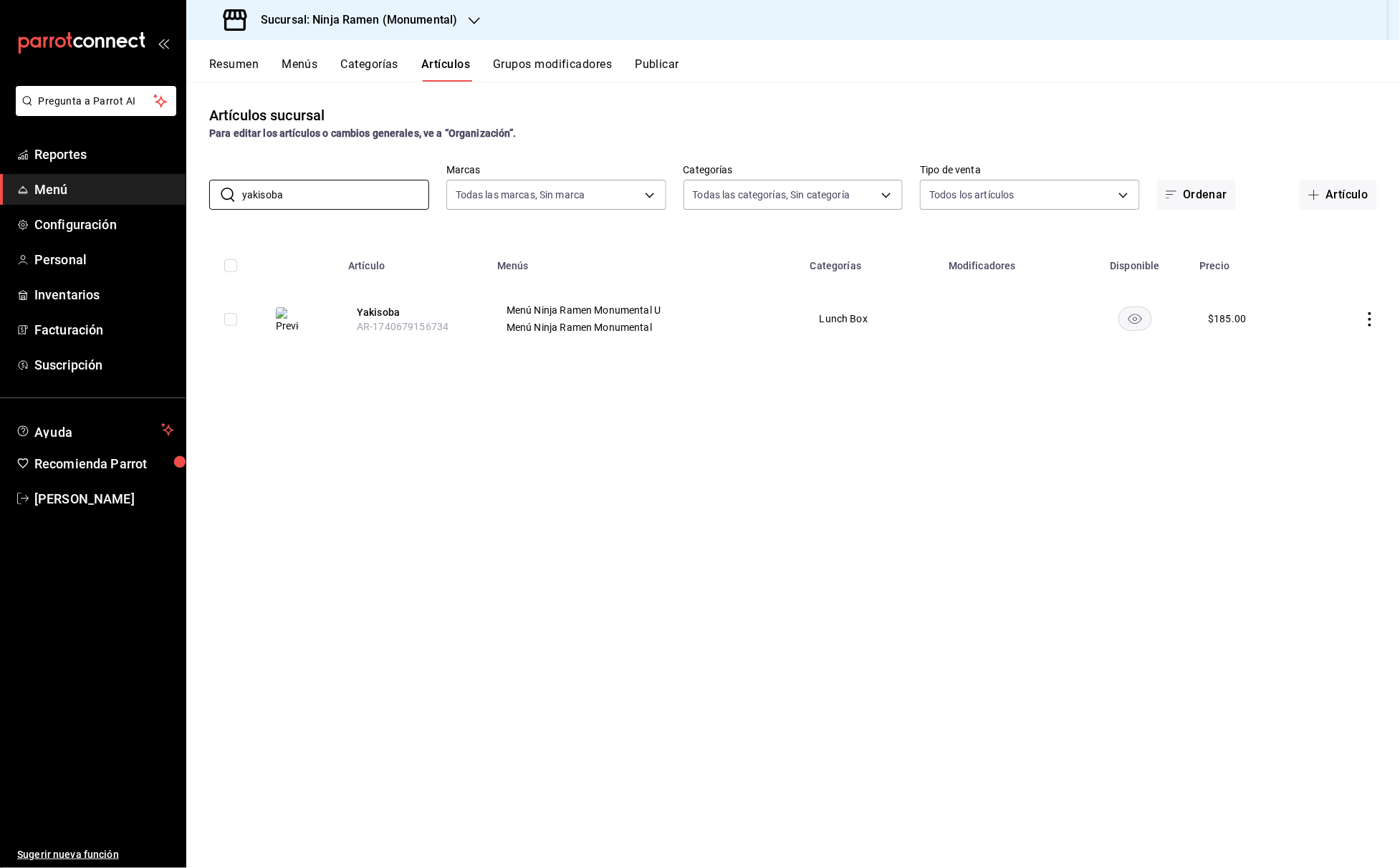
drag, startPoint x: 345, startPoint y: 195, endPoint x: 195, endPoint y: 194, distance: 150.0
click at [195, 194] on div "​ yakisoba ​ Marcas Todas las marcas, Sin marca 941a7ee8-c1b6-44d2-a910-c29d9c8…" at bounding box center [793, 187] width 1213 height 46
drag, startPoint x: 376, startPoint y: 196, endPoint x: 148, endPoint y: 196, distance: 228.0
click at [148, 196] on div "Pregunta a Parrot AI Reportes Menú Configuración Personal Inventarios Facturaci…" at bounding box center [700, 434] width 1400 height 868
drag, startPoint x: 344, startPoint y: 196, endPoint x: 222, endPoint y: 195, distance: 122.0
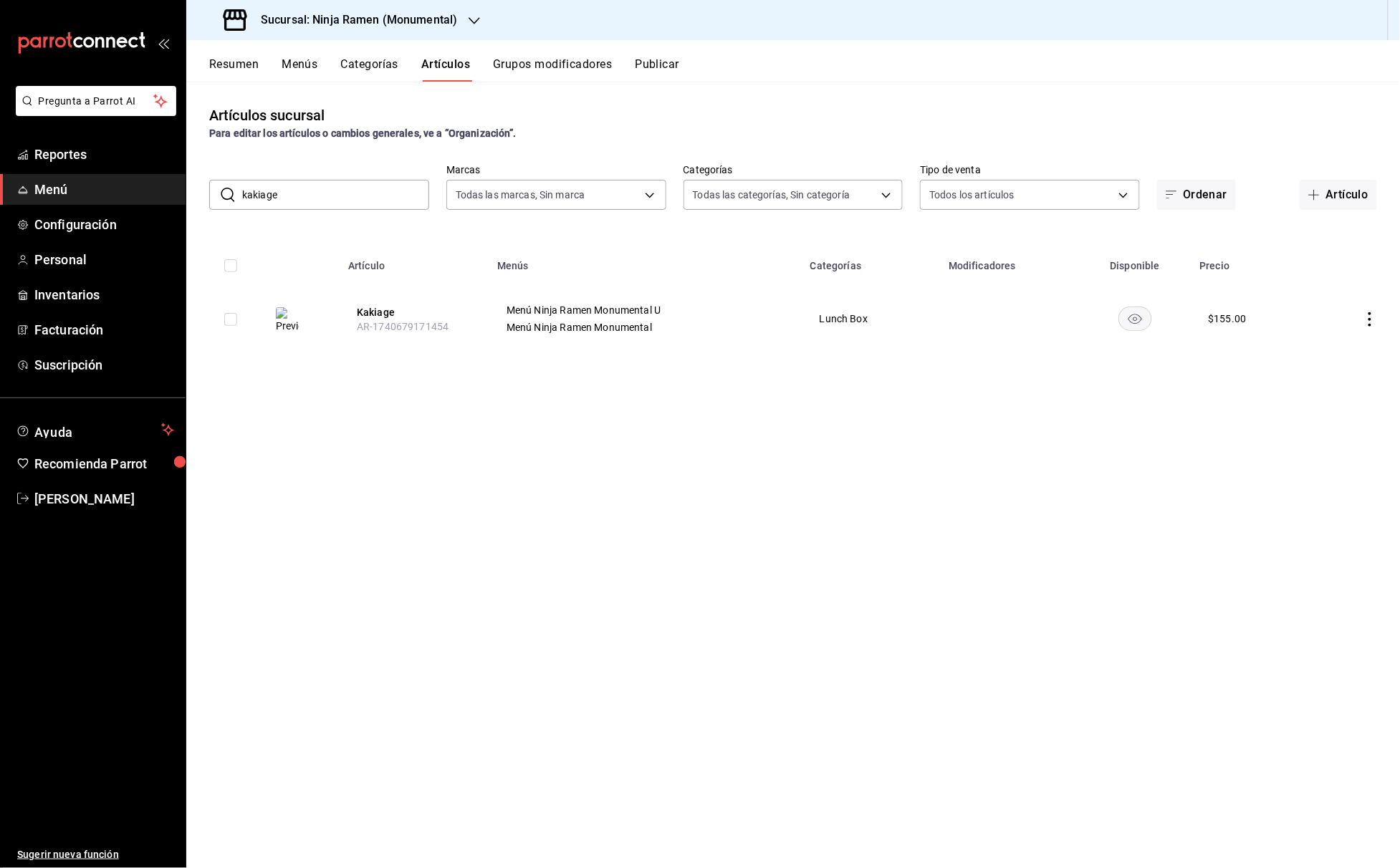
click at [222, 198] on div "​ kakiage ​" at bounding box center [318, 194] width 220 height 30
type input "tuna poke"
click at [448, 16] on h3 "Sucursal: Ninja Ramen (Monumental)" at bounding box center [353, 19] width 208 height 17
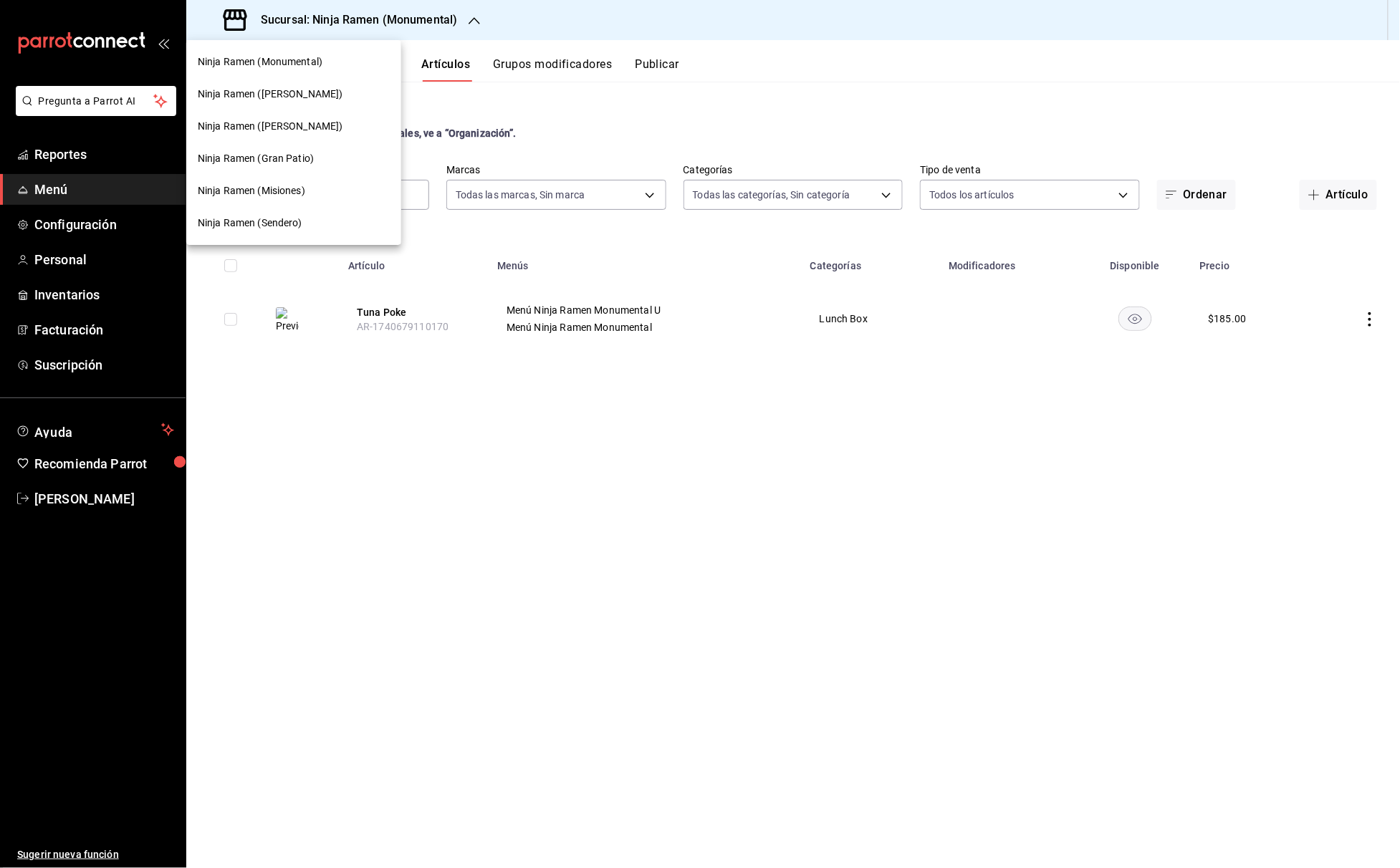
click at [284, 99] on span "Ninja Ramen ([PERSON_NAME])" at bounding box center [271, 94] width 145 height 15
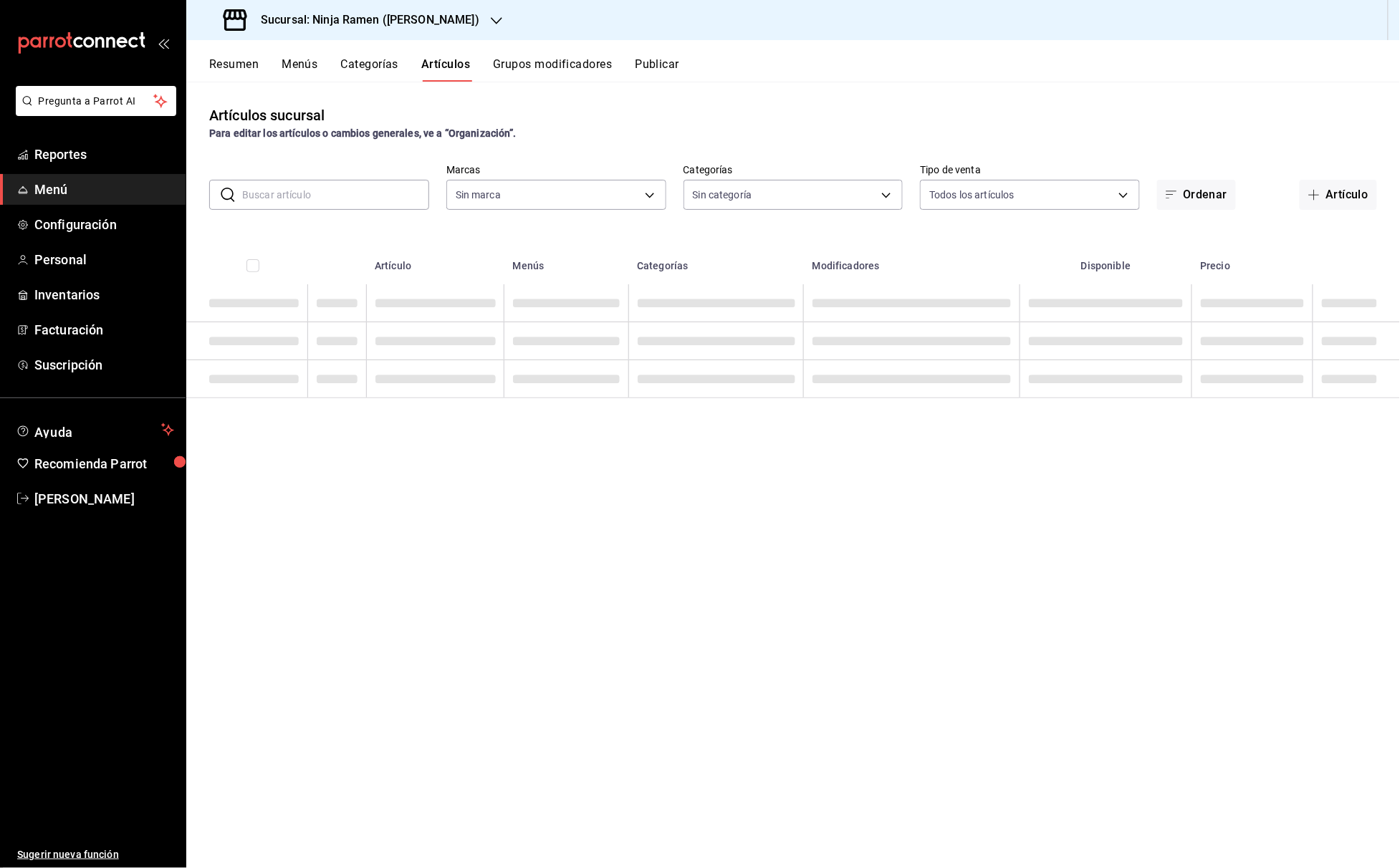
type input "0bc95110-5d00-47be-8bdf-92f3f9ed8dae,e782c7ff-71d0-48c5-afb8-085fb3dd265a,d06bc…"
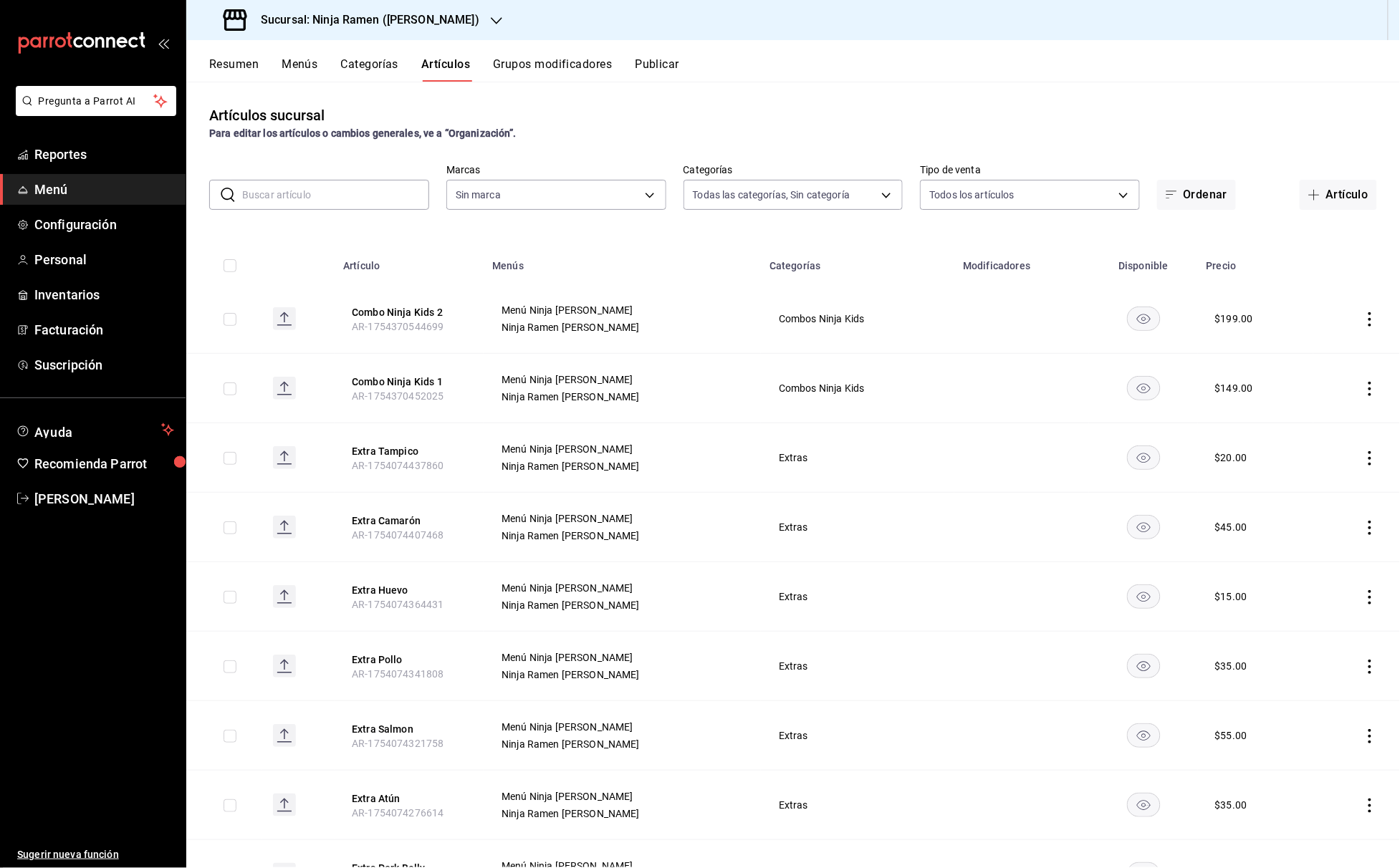
type input "3df17b58-6713-4c64-80bc-85e39972cf17"
click at [317, 189] on input "text" at bounding box center [335, 194] width 187 height 28
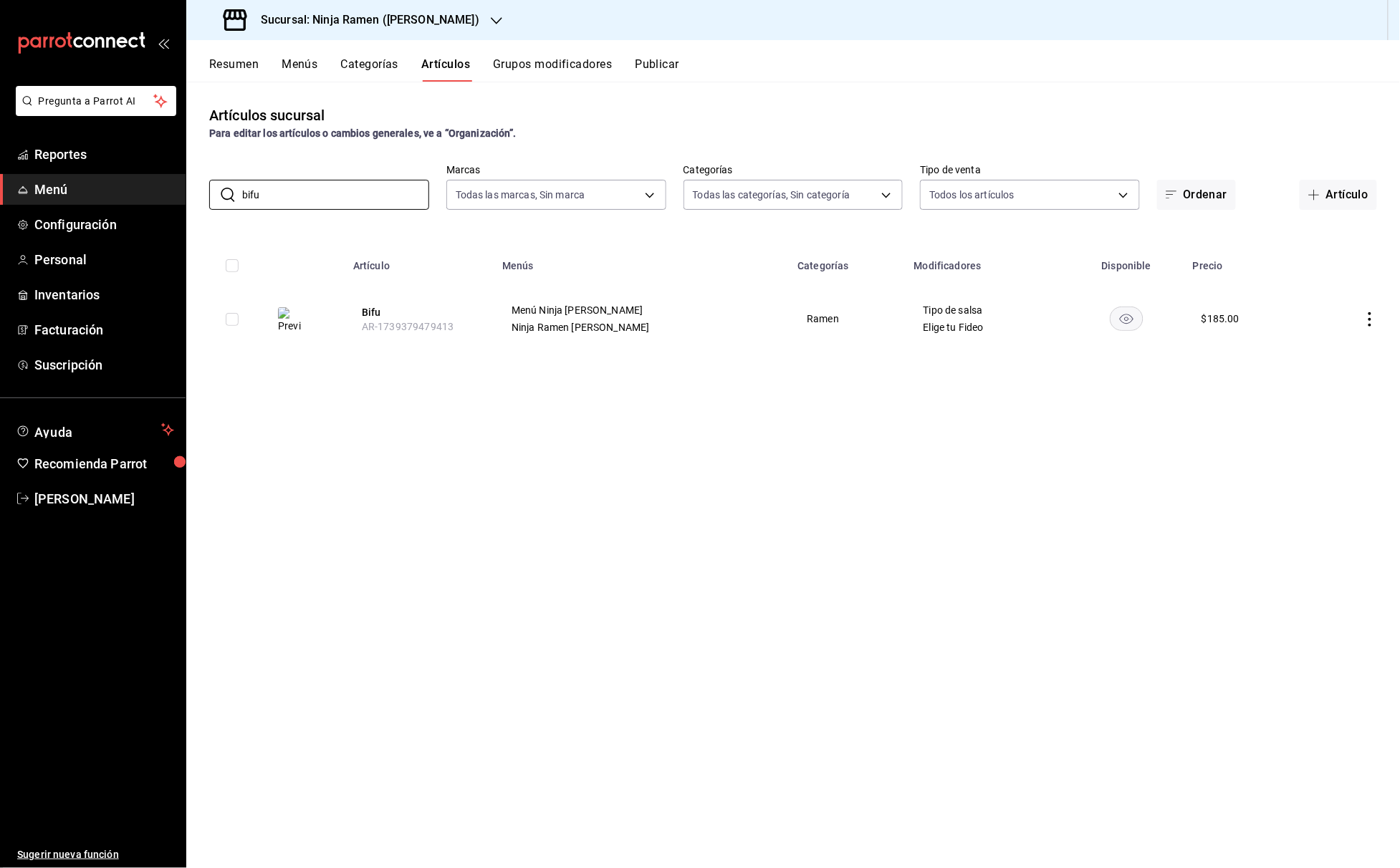
drag, startPoint x: 330, startPoint y: 198, endPoint x: 198, endPoint y: 193, distance: 132.1
click at [198, 193] on div "​ bifu ​ Marcas Todas las marcas, Sin marca 3df17b58-6713-4c64-80bc-85e39972cf1…" at bounding box center [793, 187] width 1213 height 46
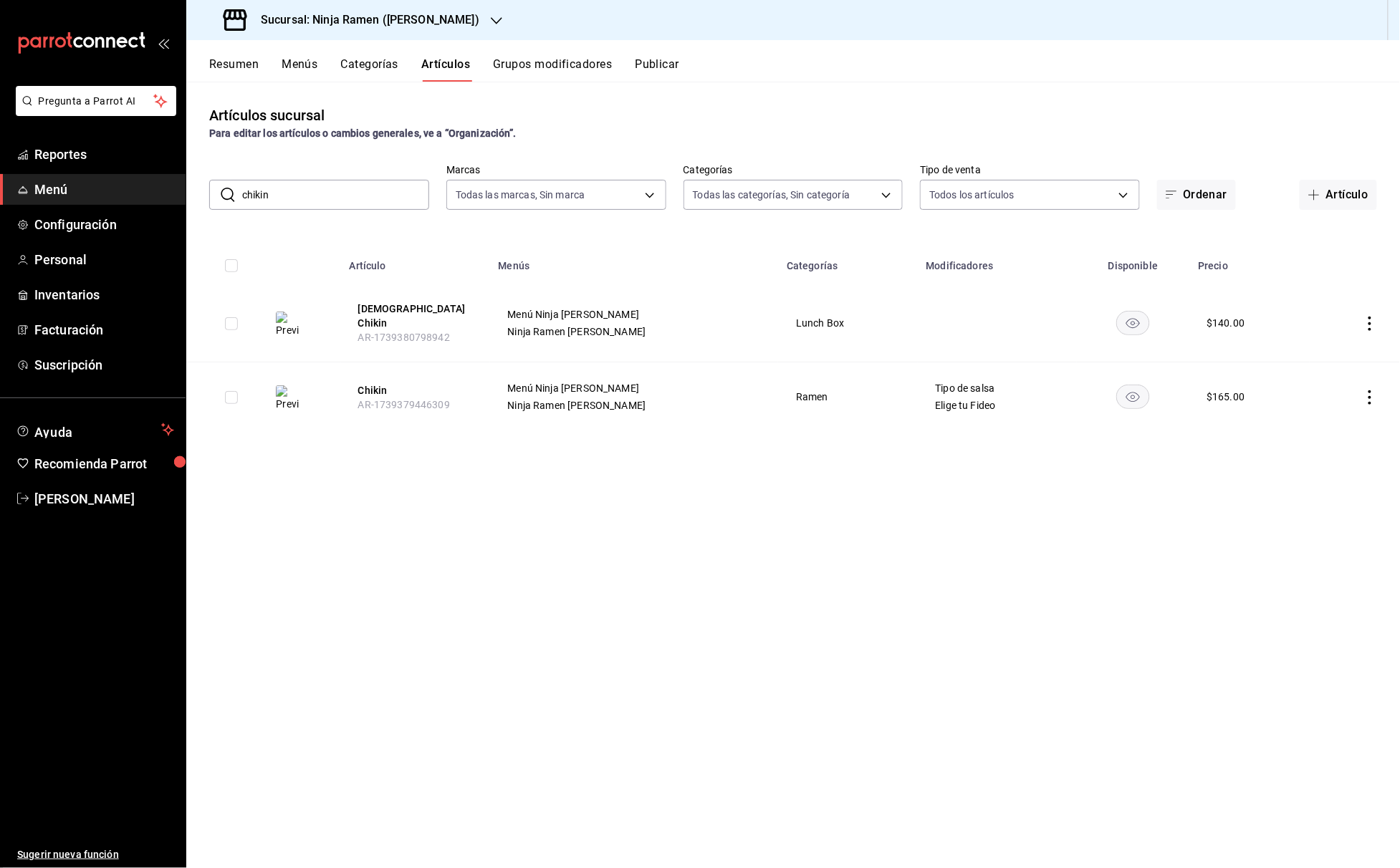
drag, startPoint x: 291, startPoint y: 198, endPoint x: 239, endPoint y: 198, distance: 52.0
click at [239, 198] on div "​ chikin ​" at bounding box center [318, 194] width 220 height 30
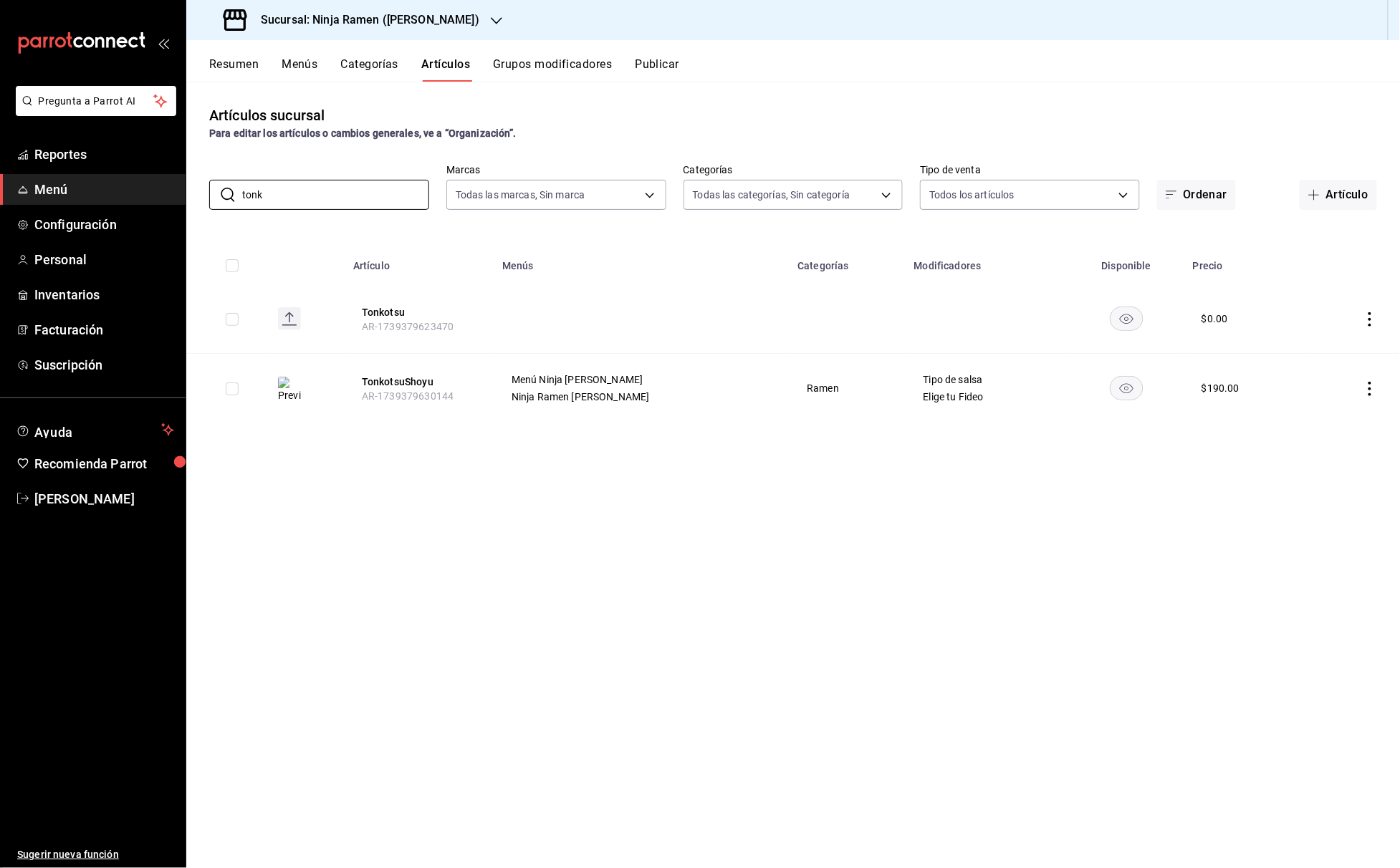
drag, startPoint x: 302, startPoint y: 195, endPoint x: 205, endPoint y: 195, distance: 97.0
click at [205, 195] on div "​ tonk ​ Marcas Todas las marcas, Sin marca 3df17b58-6713-4c64-80bc-85e39972cf1…" at bounding box center [793, 187] width 1213 height 46
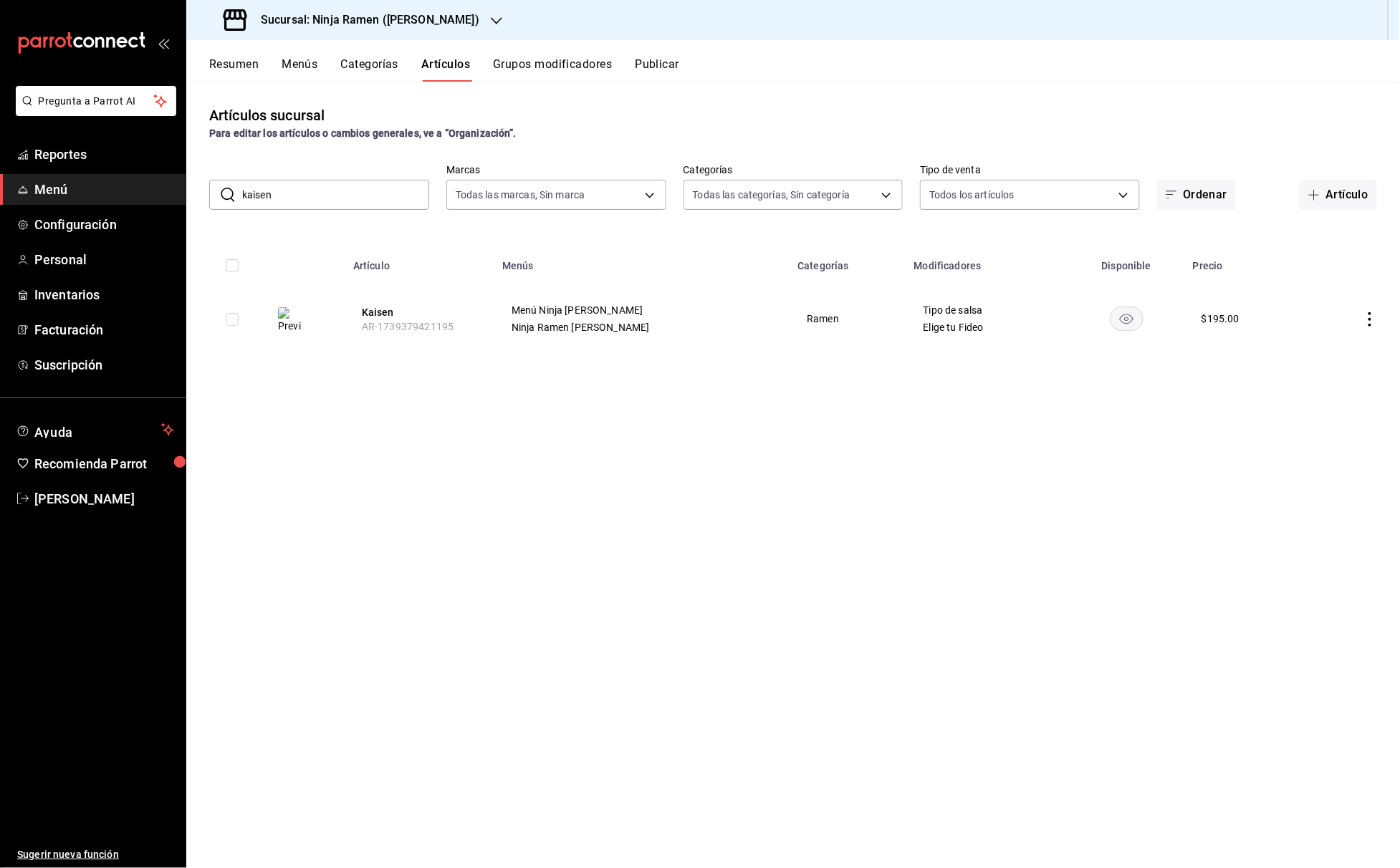
drag, startPoint x: 293, startPoint y: 194, endPoint x: 233, endPoint y: 189, distance: 60.2
click at [233, 189] on div "​ kaisen ​" at bounding box center [318, 194] width 220 height 30
drag, startPoint x: 300, startPoint y: 194, endPoint x: 187, endPoint y: 194, distance: 113.0
click at [187, 194] on div "​ [PERSON_NAME] ​ Marcas Todas las marcas, Sin marca 3df17b58-6713-4c64-80bc-85…" at bounding box center [793, 187] width 1213 height 46
drag, startPoint x: 367, startPoint y: 201, endPoint x: 176, endPoint y: 199, distance: 191.0
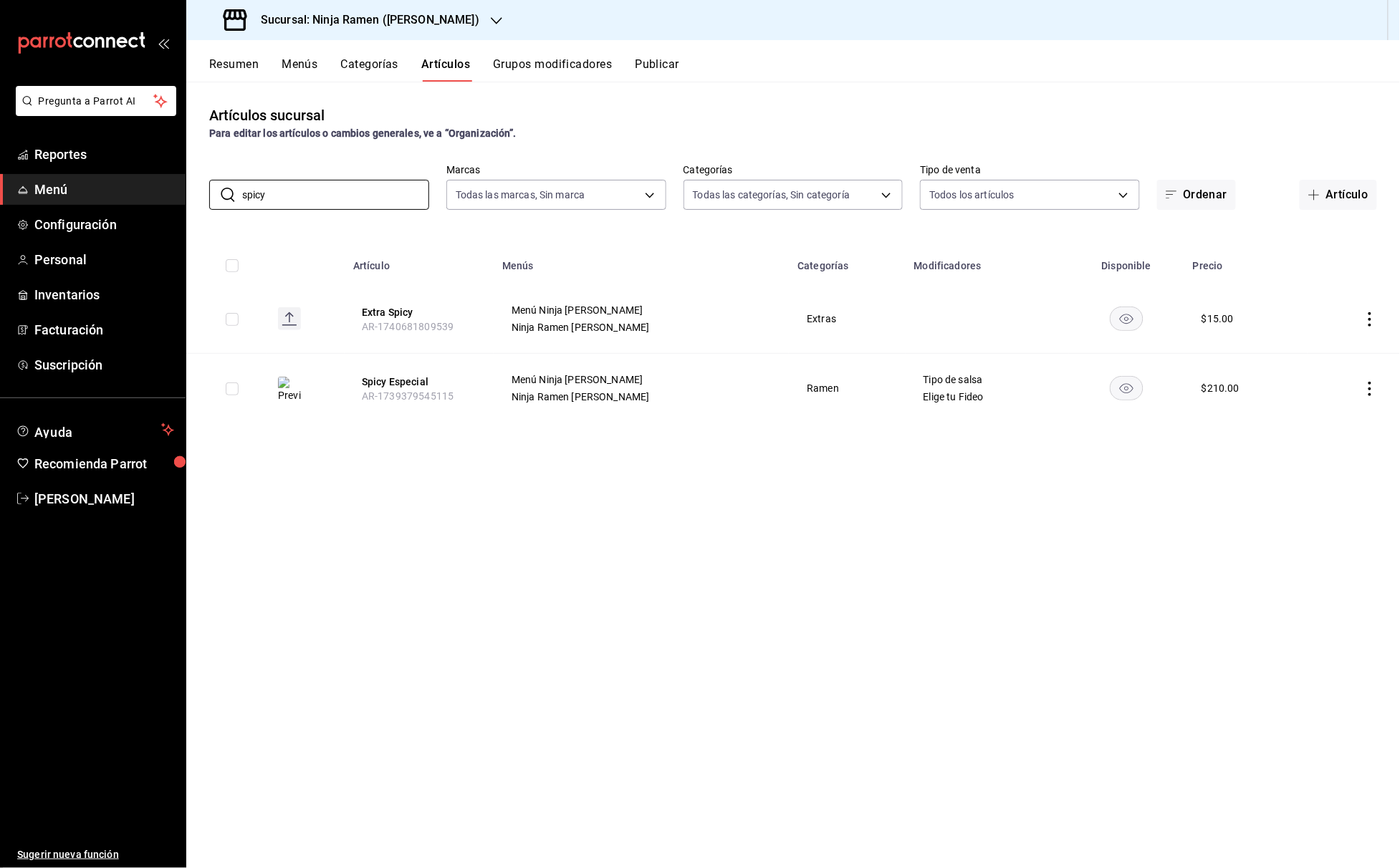
click at [176, 199] on div "Pregunta a Parrot AI Reportes Menú Configuración Personal Inventarios Facturaci…" at bounding box center [700, 434] width 1400 height 868
drag, startPoint x: 279, startPoint y: 194, endPoint x: 208, endPoint y: 194, distance: 71.0
click at [208, 194] on div "​ spicy ​ Marcas Todas las marcas, Sin marca 3df17b58-6713-4c64-80bc-85e39972cf…" at bounding box center [793, 187] width 1213 height 46
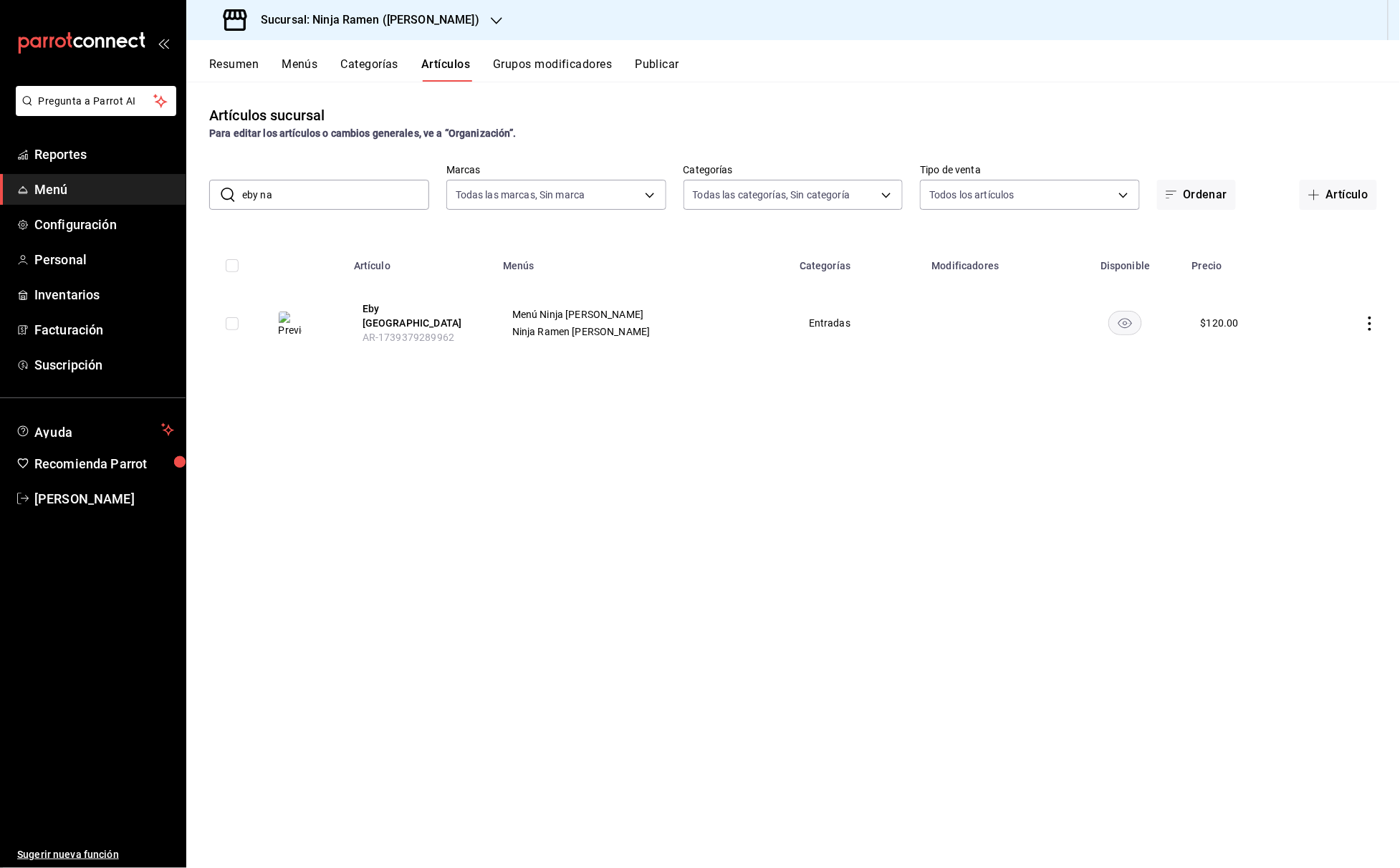
drag, startPoint x: 310, startPoint y: 193, endPoint x: 217, endPoint y: 193, distance: 93.0
click at [217, 193] on div "​ eby na ​" at bounding box center [318, 194] width 220 height 30
drag, startPoint x: 361, startPoint y: 187, endPoint x: 201, endPoint y: 181, distance: 160.1
click at [201, 182] on div "​ gyo ​ Marcas Todas las marcas, Sin marca 3df17b58-6713-4c64-80bc-85e39972cf17…" at bounding box center [793, 187] width 1213 height 46
drag, startPoint x: 310, startPoint y: 187, endPoint x: 201, endPoint y: 187, distance: 109.0
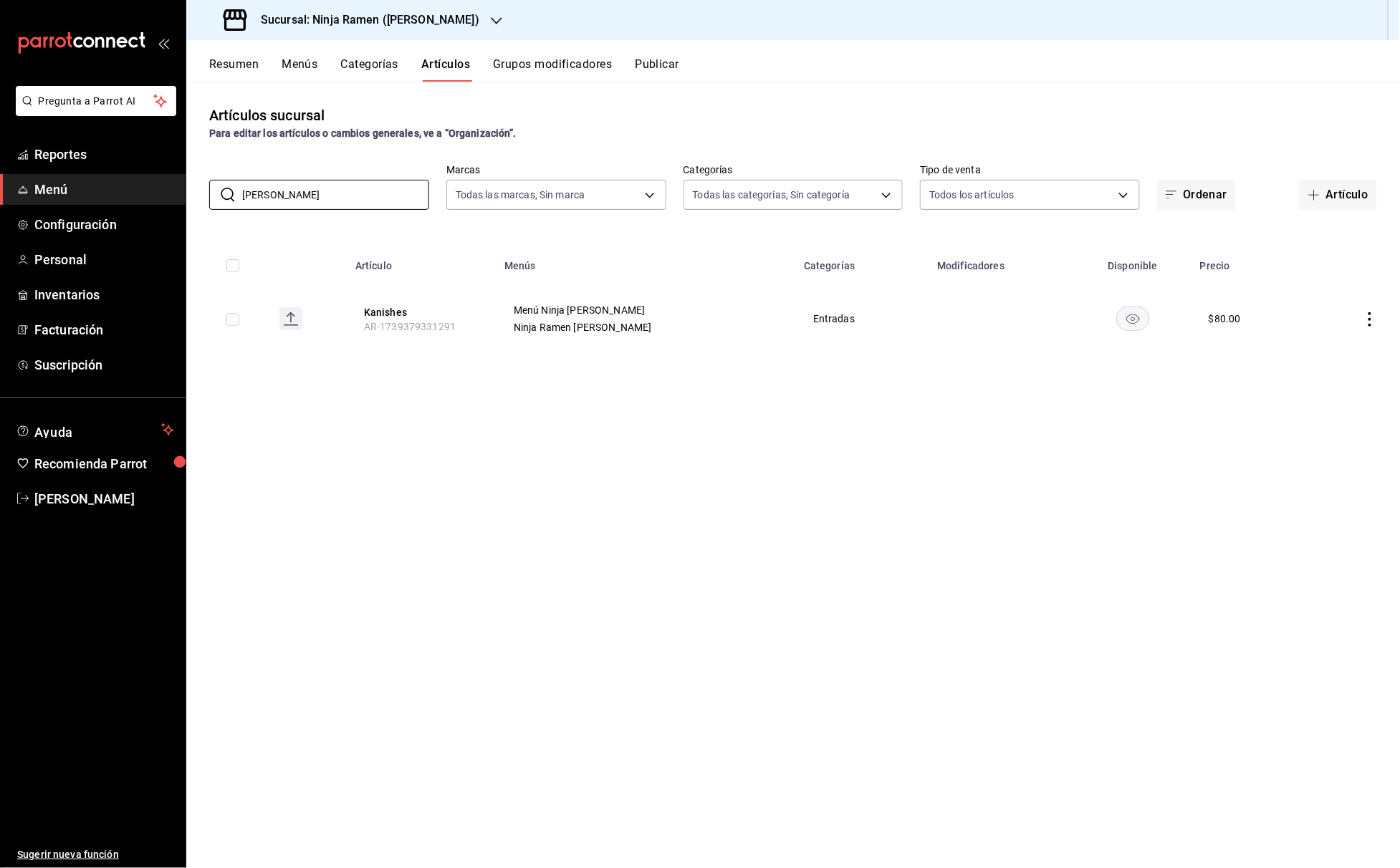
click at [201, 187] on div "​ [PERSON_NAME] ​ Marcas Todas las marcas, Sin marca 3df17b58-6713-4c64-80bc-85…" at bounding box center [793, 187] width 1213 height 46
drag, startPoint x: 310, startPoint y: 192, endPoint x: 159, endPoint y: 192, distance: 151.0
click at [159, 192] on div "Pregunta a Parrot AI Reportes Menú Configuración Personal Inventarios Facturaci…" at bounding box center [700, 434] width 1400 height 868
drag, startPoint x: 371, startPoint y: 195, endPoint x: 153, endPoint y: 190, distance: 218.1
click at [153, 190] on div "Pregunta a Parrot AI Reportes Menú Configuración Personal Inventarios Facturaci…" at bounding box center [700, 434] width 1400 height 868
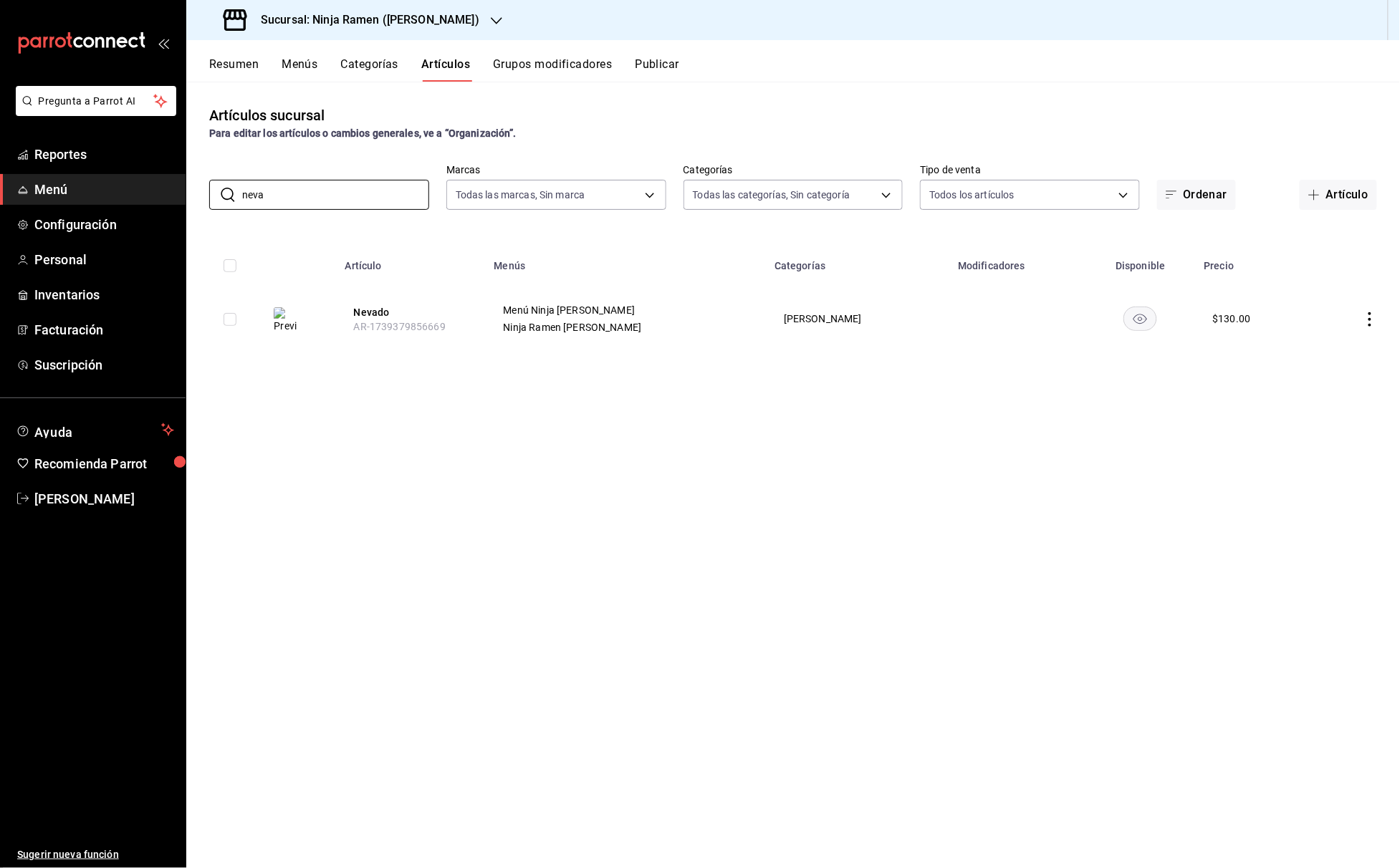
drag, startPoint x: 371, startPoint y: 194, endPoint x: 195, endPoint y: 192, distance: 176.0
click at [195, 193] on div "​ neva ​ Marcas Todas las marcas, Sin marca 3df17b58-6713-4c64-80bc-85e39972cf1…" at bounding box center [793, 187] width 1213 height 46
drag, startPoint x: 313, startPoint y: 196, endPoint x: 192, endPoint y: 194, distance: 121.0
click at [192, 194] on div "​ poke ​ Marcas Todas las marcas, Sin marca 3df17b58-6713-4c64-80bc-85e39972cf1…" at bounding box center [793, 187] width 1213 height 46
drag, startPoint x: 326, startPoint y: 194, endPoint x: 164, endPoint y: 194, distance: 162.0
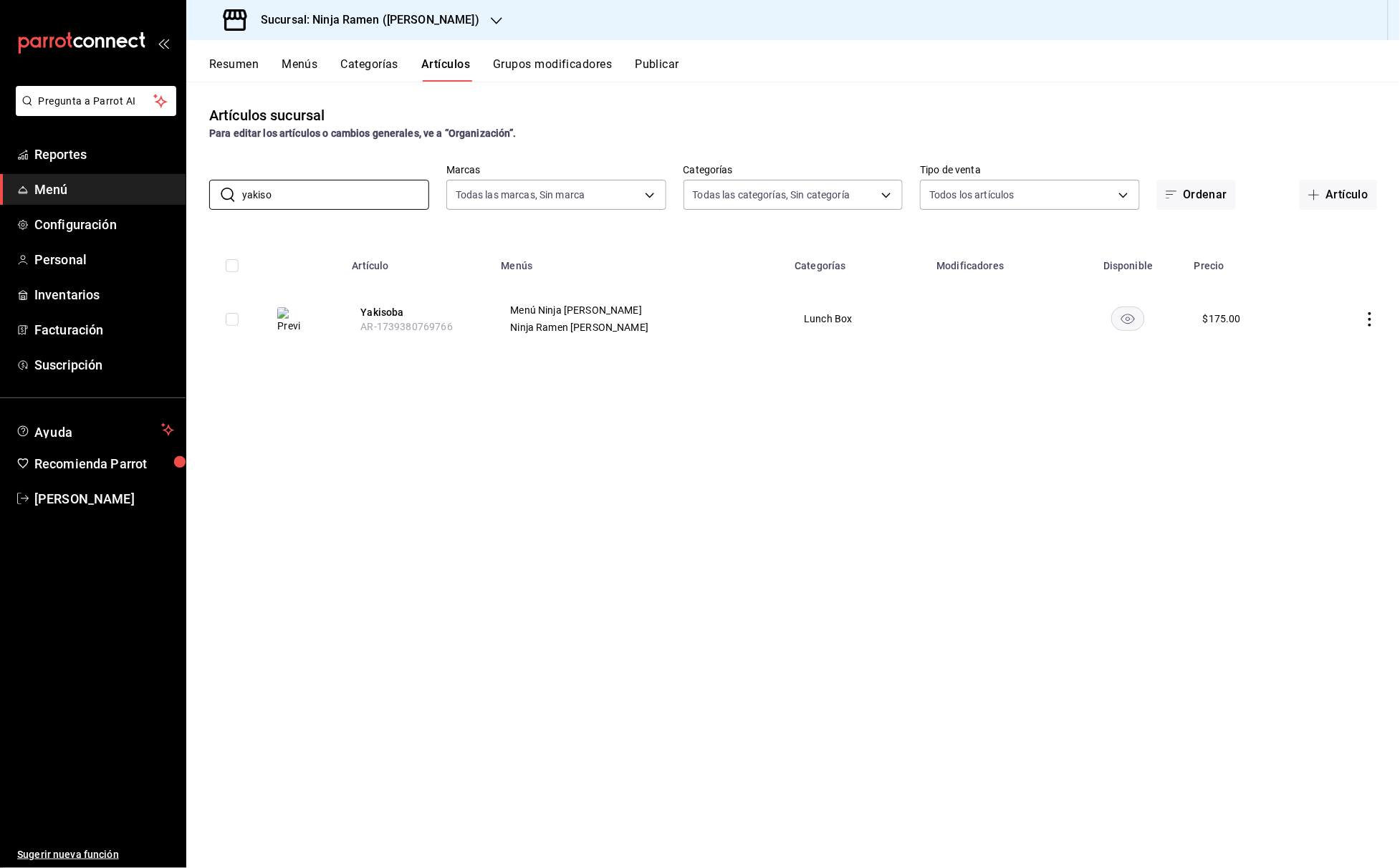
click at [164, 194] on div "Pregunta a Parrot AI Reportes Menú Configuración Personal Inventarios Facturaci…" at bounding box center [700, 434] width 1400 height 868
drag, startPoint x: 289, startPoint y: 193, endPoint x: 121, endPoint y: 194, distance: 168.0
click at [121, 194] on div "Pregunta a Parrot AI Reportes Menú Configuración Personal Inventarios Facturaci…" at bounding box center [700, 434] width 1400 height 868
drag, startPoint x: 294, startPoint y: 196, endPoint x: 158, endPoint y: 194, distance: 136.0
click at [158, 196] on div "Pregunta a Parrot AI Reportes Menú Configuración Personal Inventarios Facturaci…" at bounding box center [700, 434] width 1400 height 868
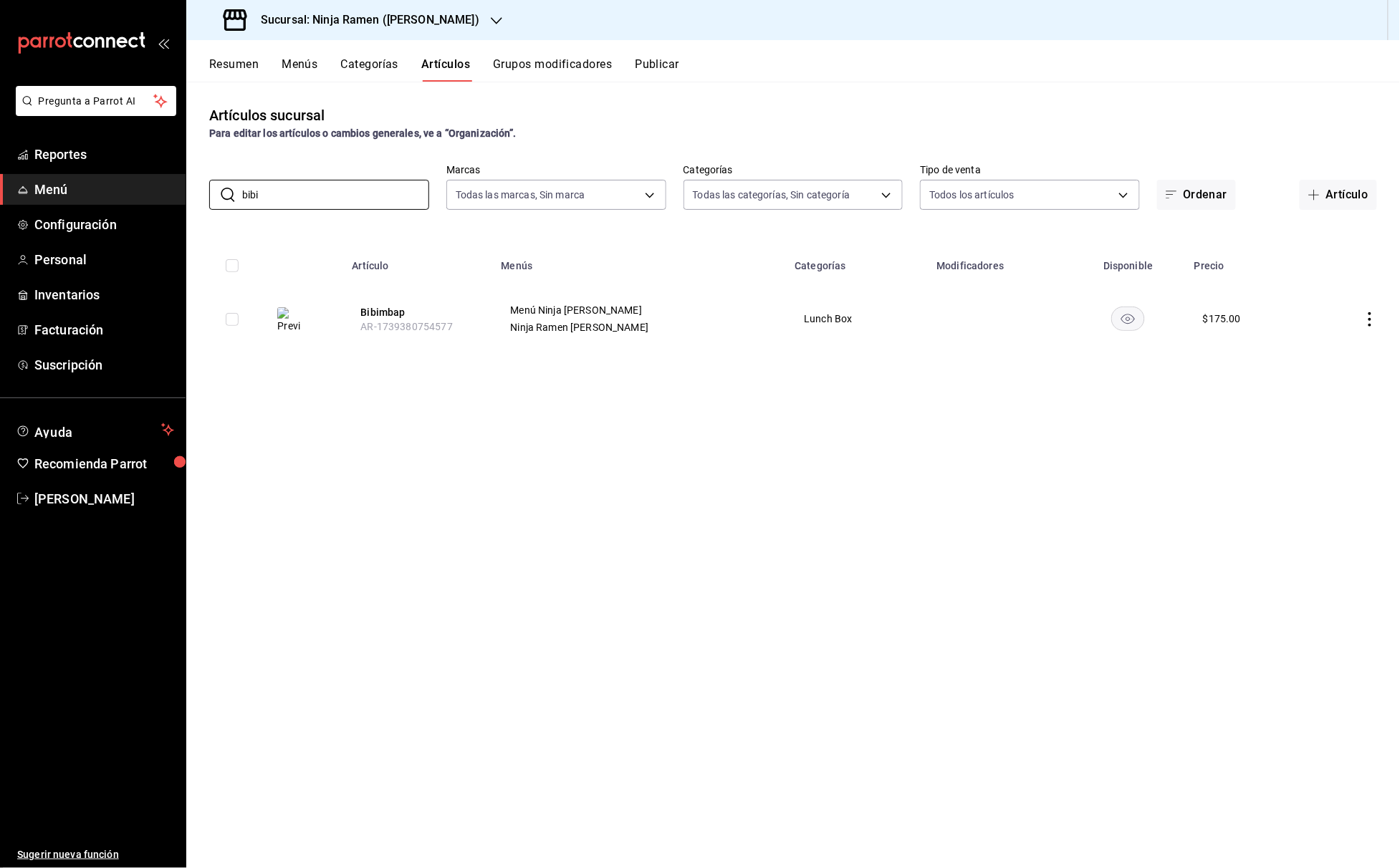
drag, startPoint x: 307, startPoint y: 195, endPoint x: 190, endPoint y: 195, distance: 117.0
click at [190, 195] on div "​ [PERSON_NAME] ​ Marcas Todas las marcas, Sin marca 3df17b58-6713-4c64-80bc-85…" at bounding box center [793, 187] width 1213 height 46
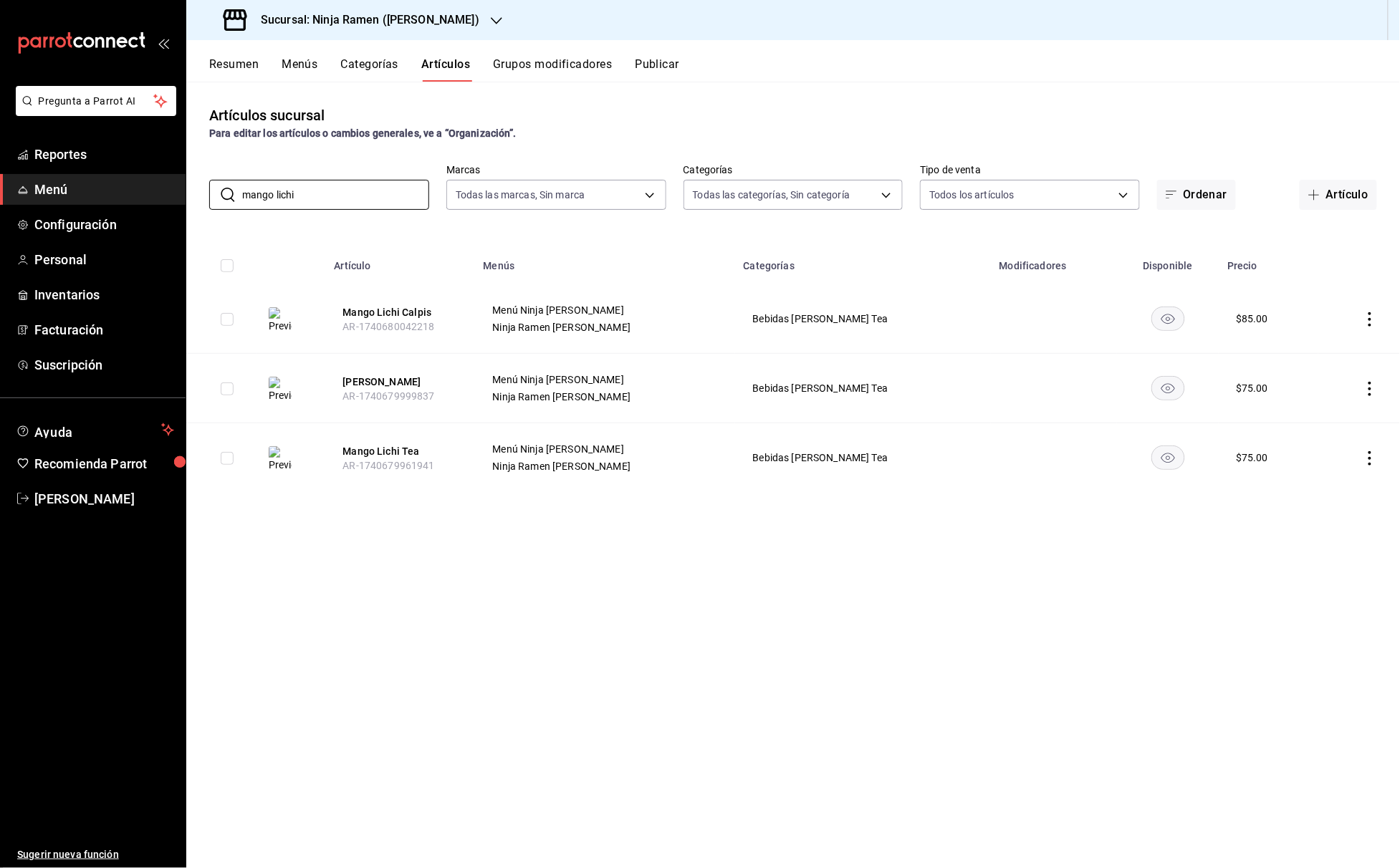
drag, startPoint x: 319, startPoint y: 196, endPoint x: 199, endPoint y: 196, distance: 120.0
click at [199, 196] on div "​ mango lichi ​ Marcas Todas las marcas, Sin marca 3df17b58-6713-4c64-80bc-85e3…" at bounding box center [793, 187] width 1213 height 46
type input "matcha"
